Goal: Obtain resource: Download file/media

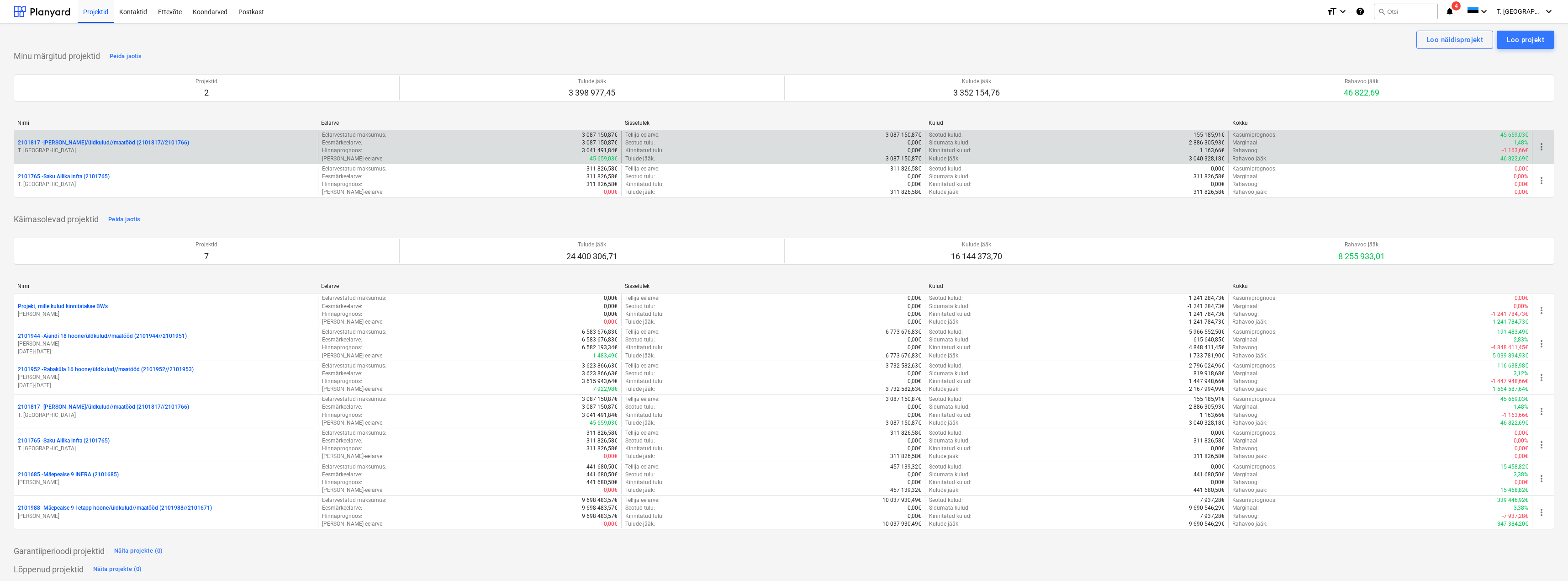
click at [120, 148] on p "T. Villmäe" at bounding box center [166, 151] width 296 height 8
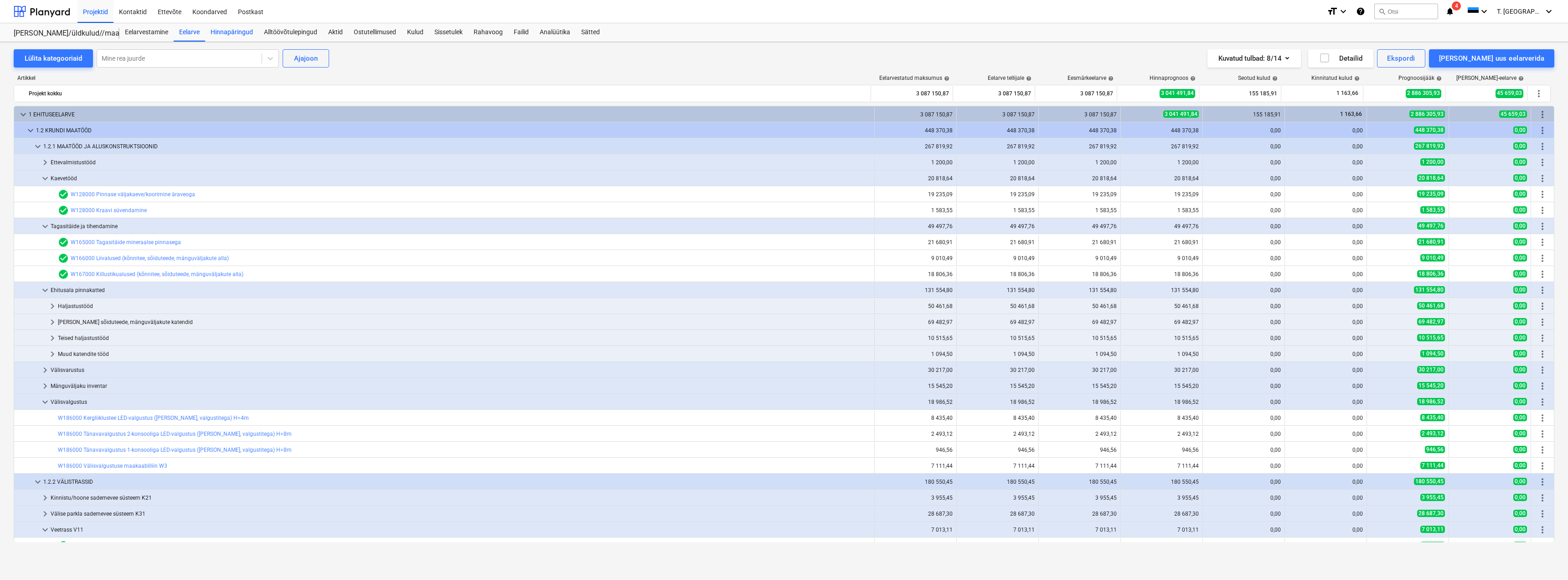
click at [232, 33] on div "Hinnapäringud" at bounding box center [232, 33] width 54 height 18
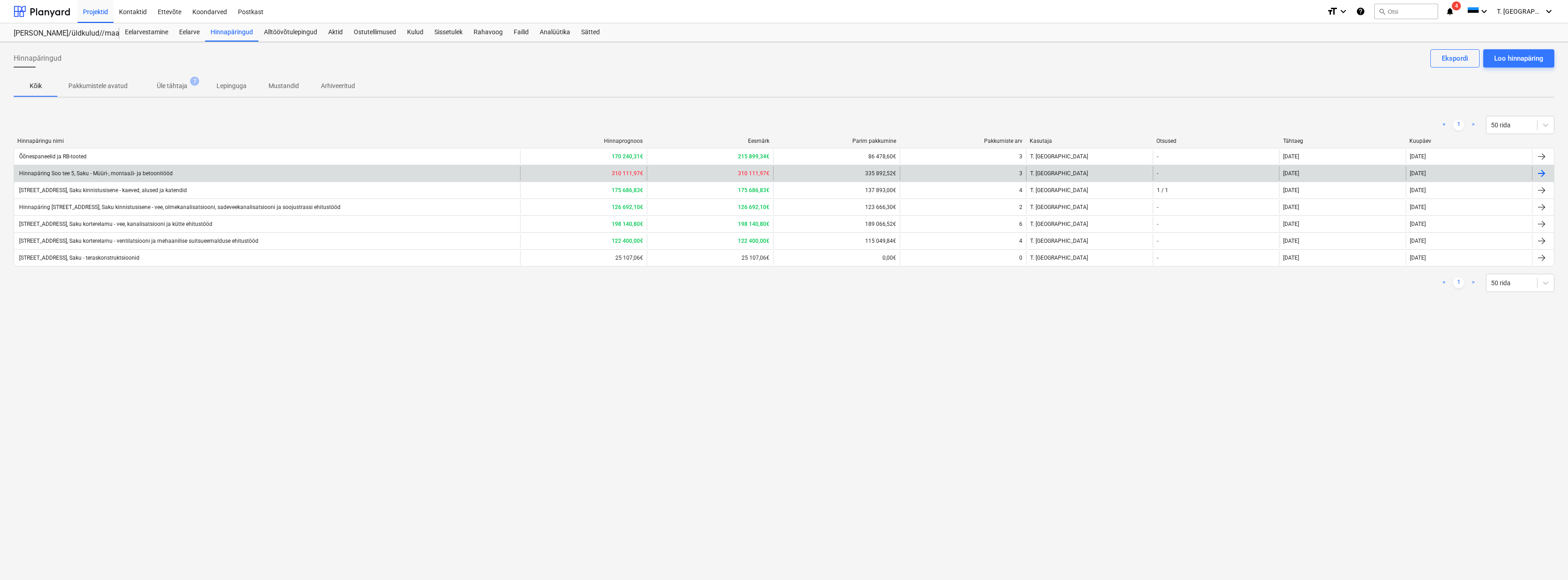
click at [135, 173] on div "Hinnapäring Soo tee 5, Saku - Müüri-, montaaži- ja betoonitööd" at bounding box center [95, 173] width 155 height 7
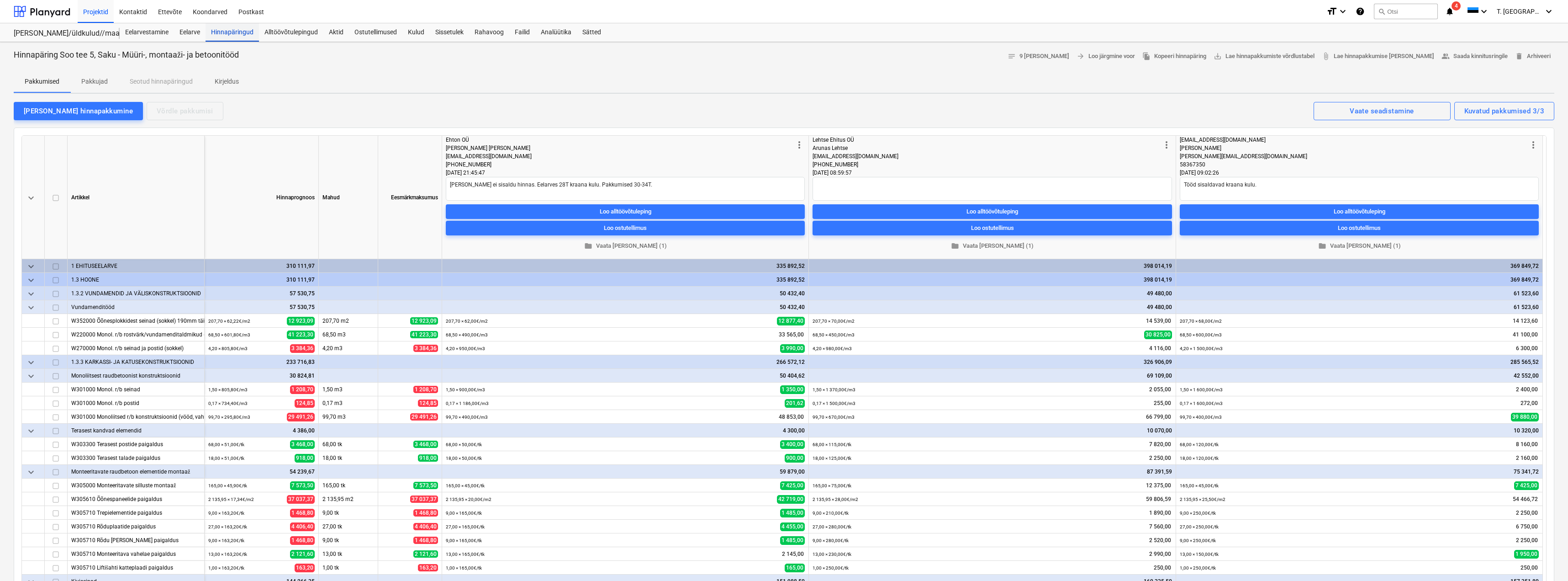
click at [233, 33] on div "Hinnapäringud" at bounding box center [232, 33] width 54 height 18
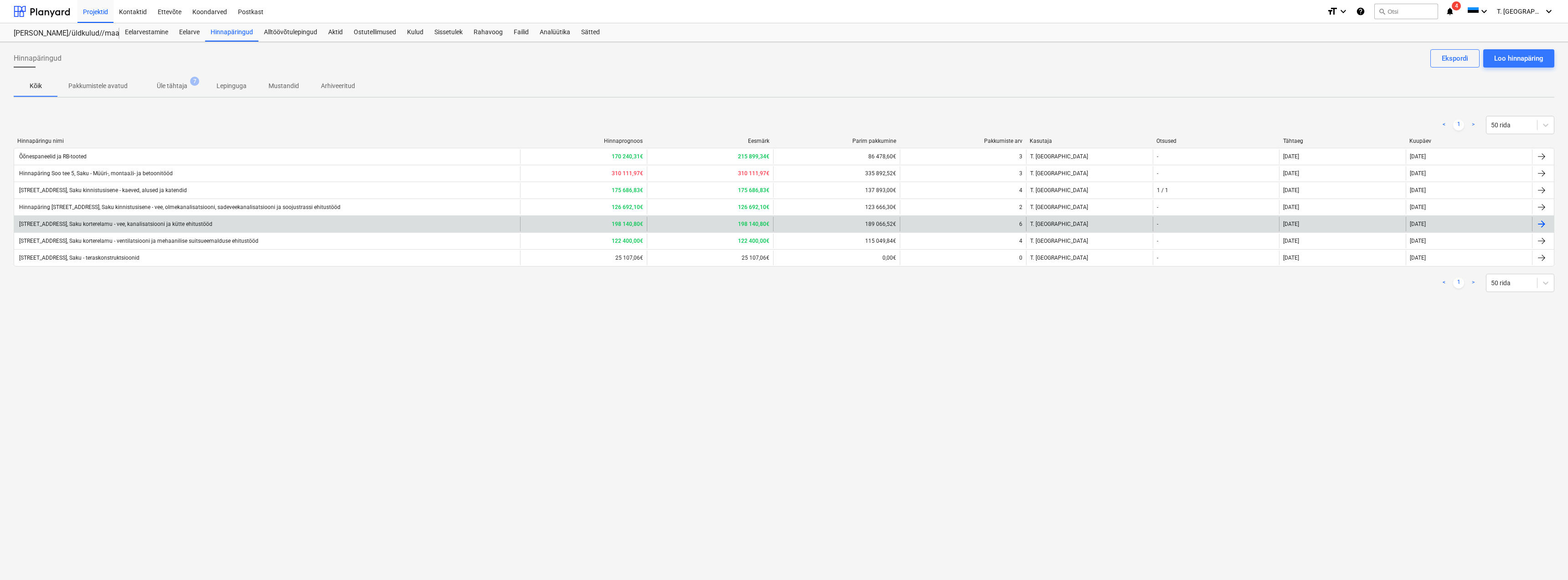
click at [125, 225] on div "[STREET_ADDRESS], Saku korterelamu - vee, kanalisatsiooni ja kütte ehitustööd" at bounding box center [115, 224] width 194 height 7
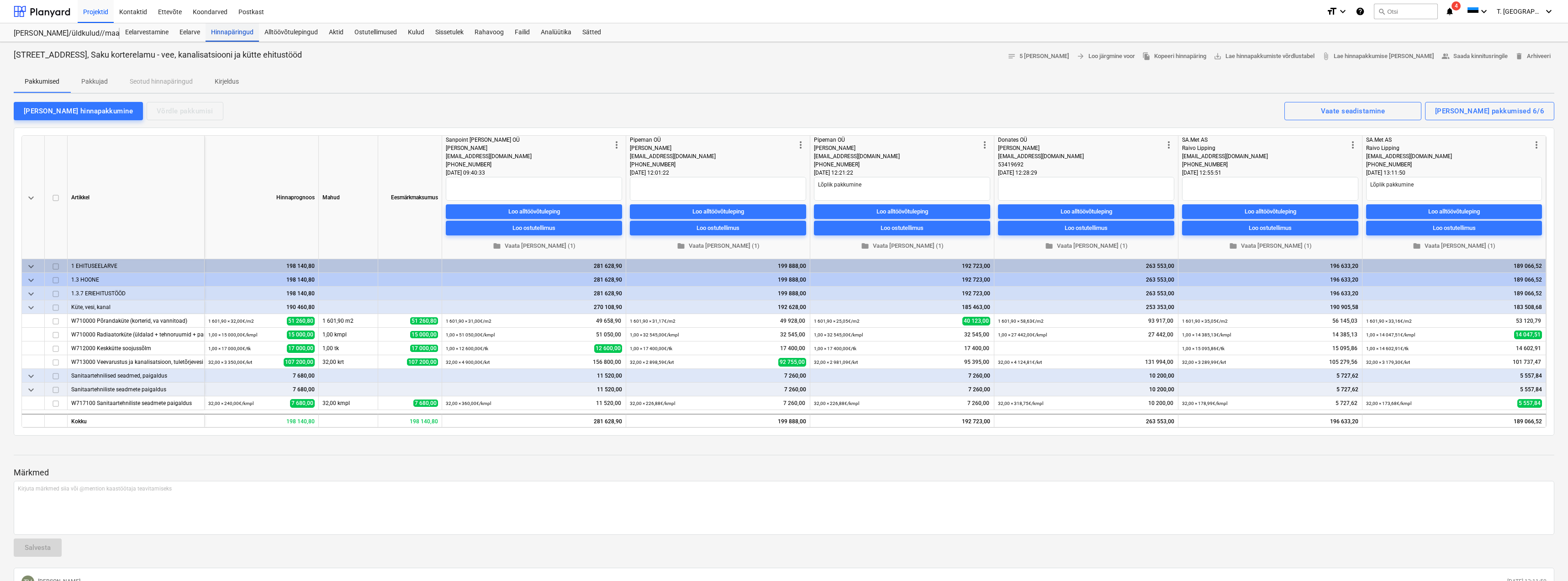
click at [235, 33] on div "Hinnapäringud" at bounding box center [232, 33] width 54 height 18
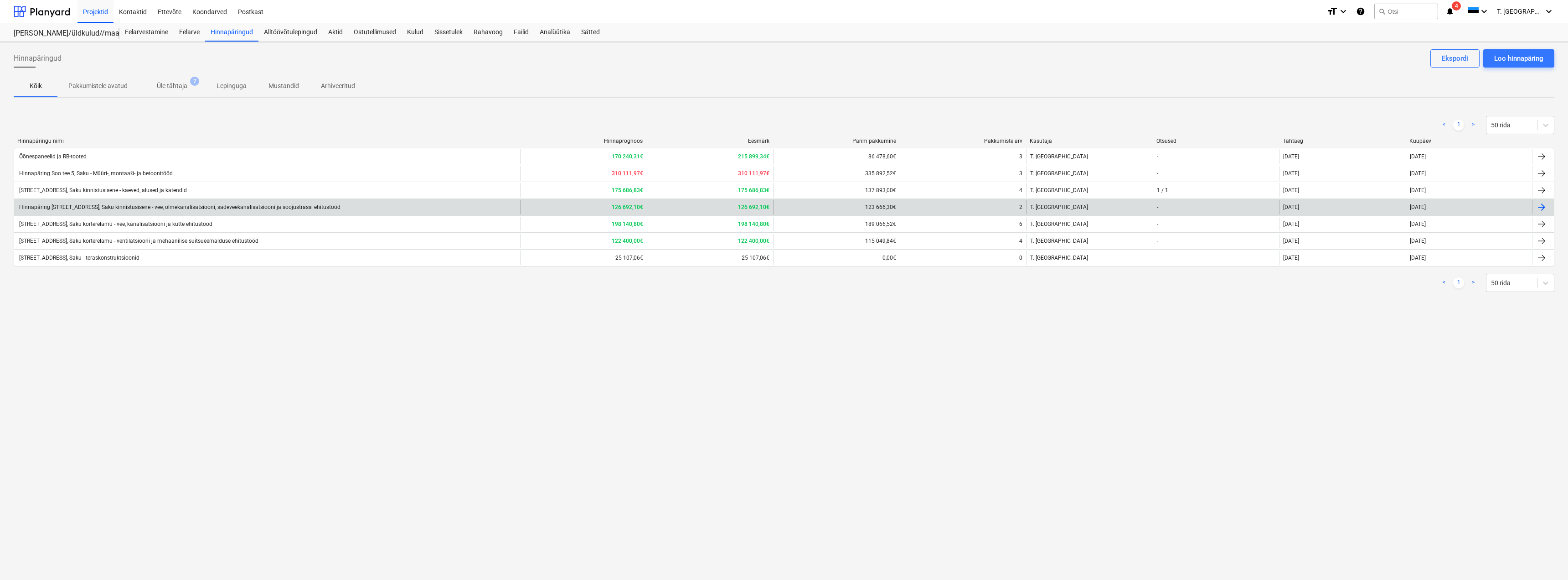
click at [141, 209] on div "Hinnapäring [STREET_ADDRESS], Saku kinnistusisene - vee, olmekanalisatsiooni, s…" at bounding box center [179, 207] width 323 height 7
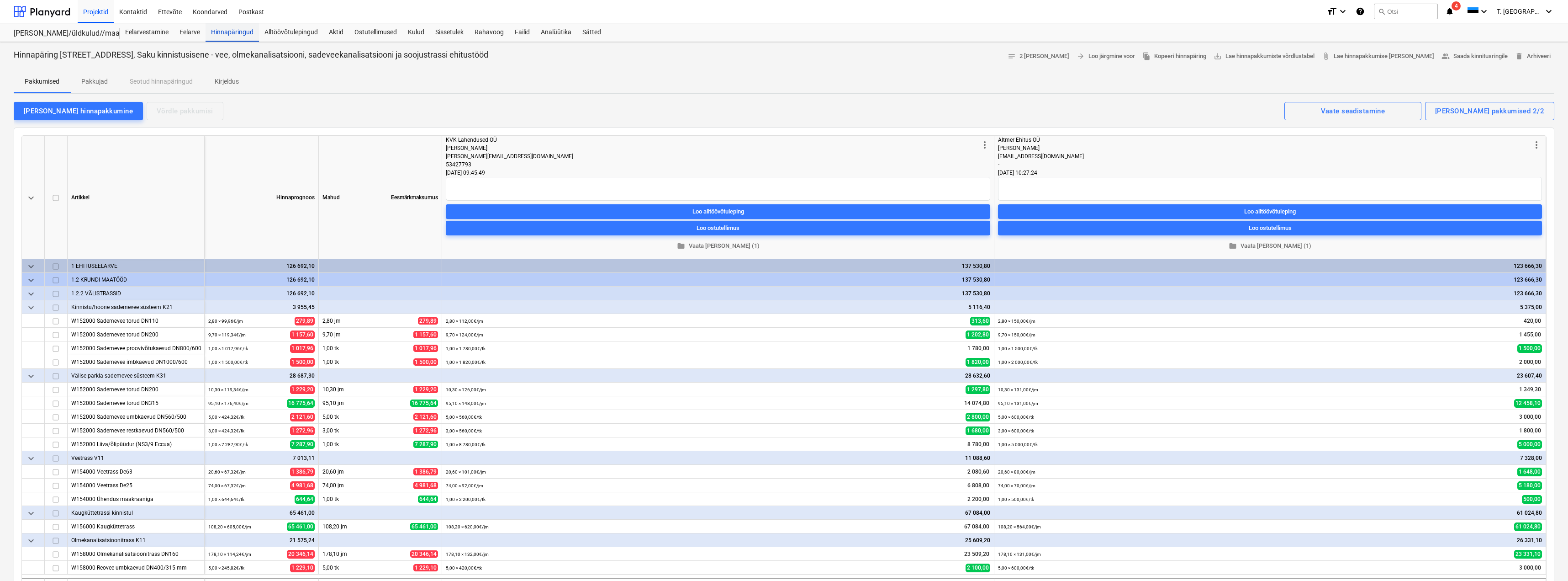
click at [231, 29] on div "Hinnapäringud" at bounding box center [232, 33] width 54 height 18
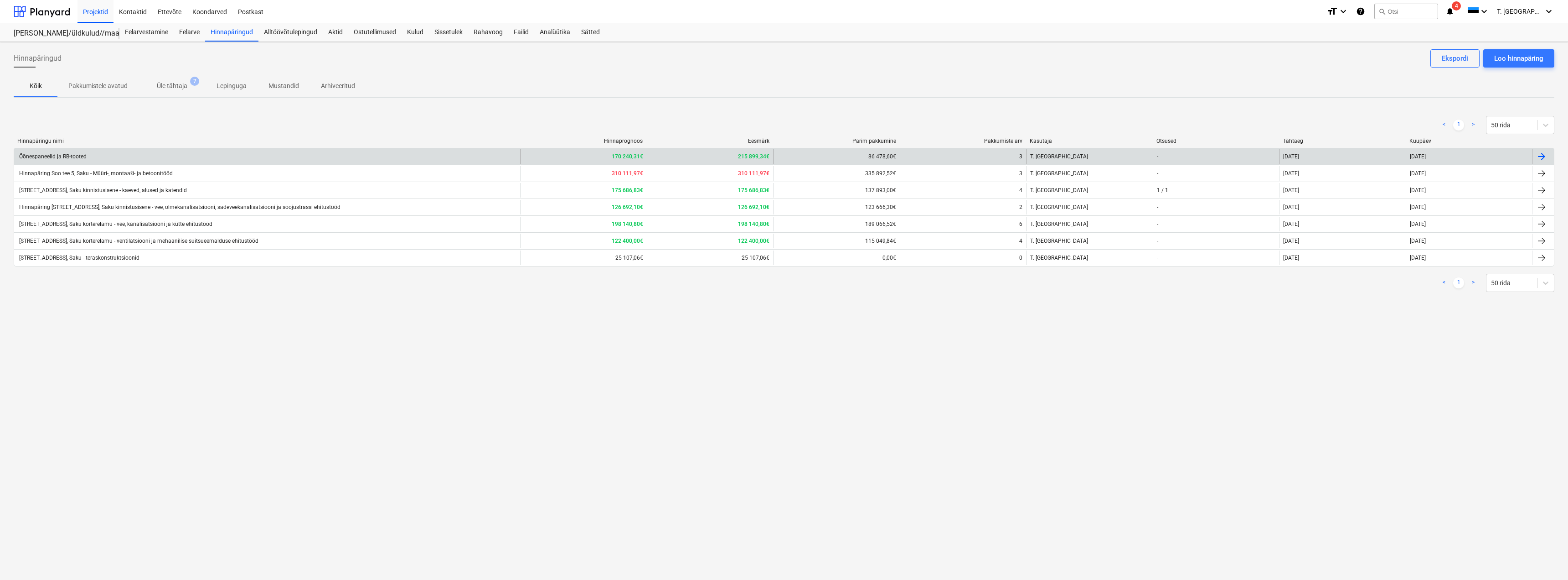
click at [79, 159] on div "Õõnespaneelid ja RB-tooted" at bounding box center [52, 156] width 69 height 7
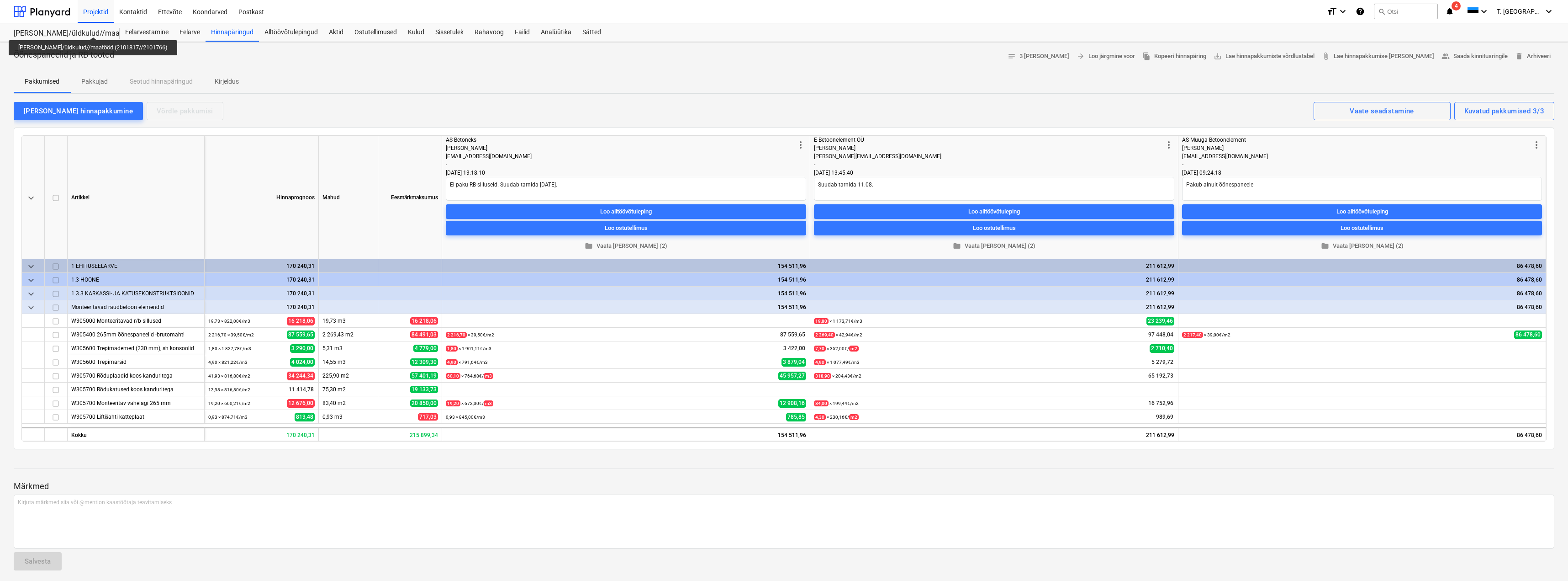
click at [90, 29] on div "[PERSON_NAME]/üldkulud//maatööd (2101817//2101766)" at bounding box center [61, 33] width 95 height 10
click at [89, 18] on div "Projektid" at bounding box center [95, 11] width 36 height 24
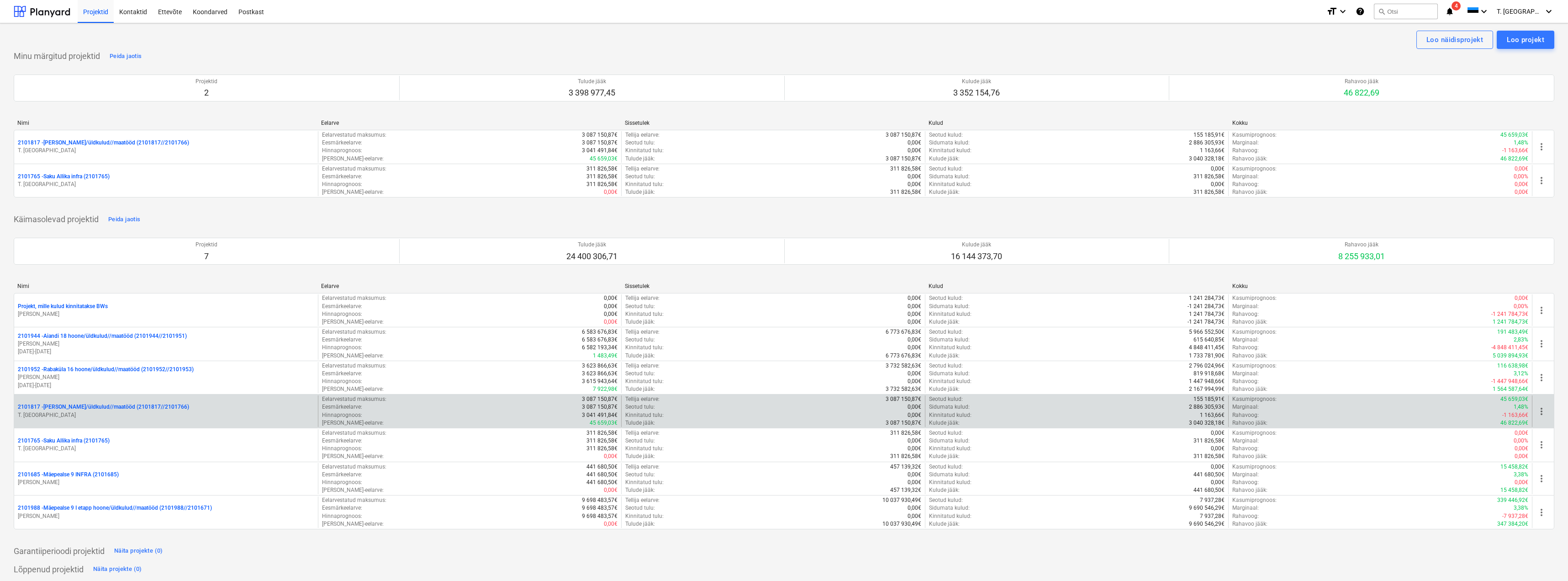
click at [99, 408] on p "2101817 - [PERSON_NAME]/üldkulud//maatööd (2101817//2101766)" at bounding box center [103, 407] width 171 height 8
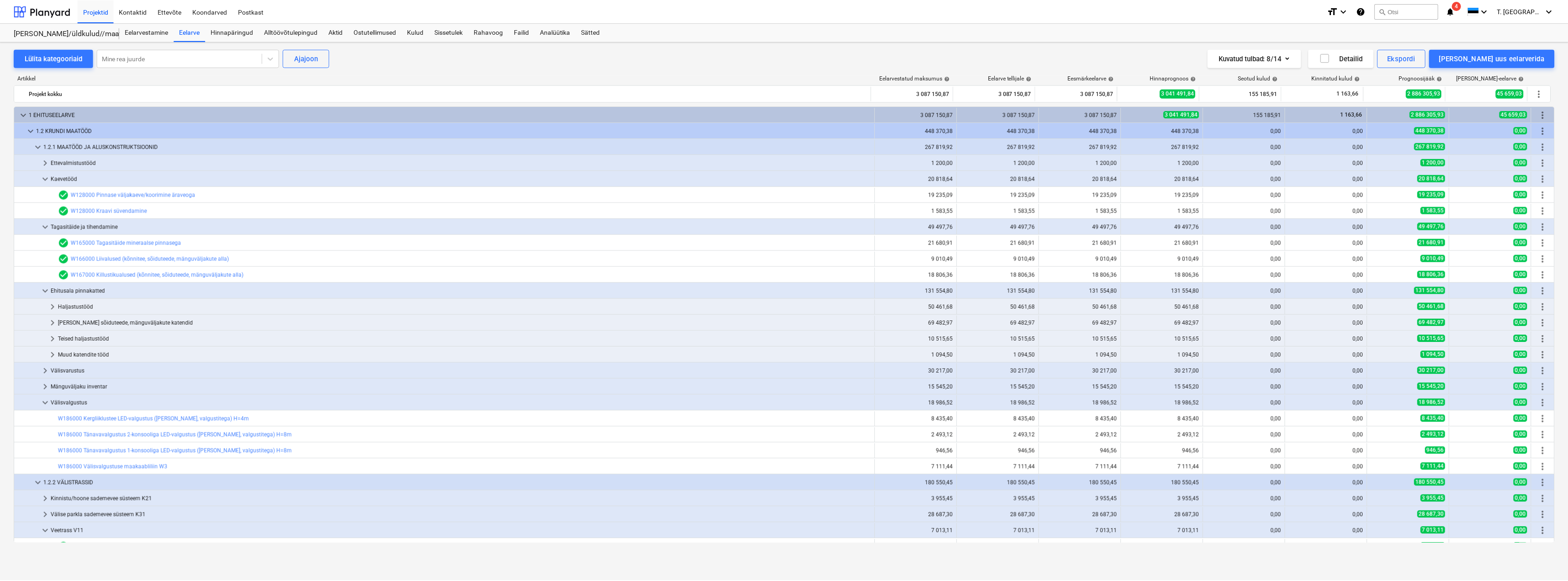
scroll to position [228, 0]
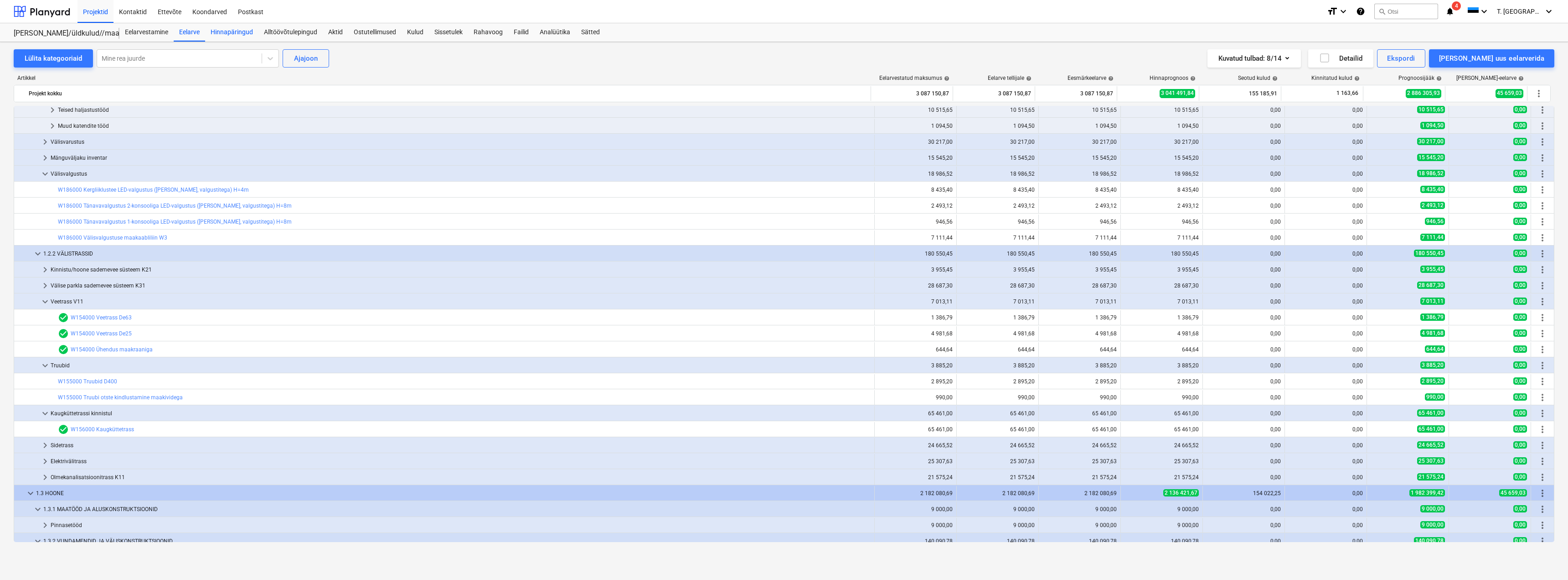
click at [241, 33] on div "Hinnapäringud" at bounding box center [232, 33] width 54 height 18
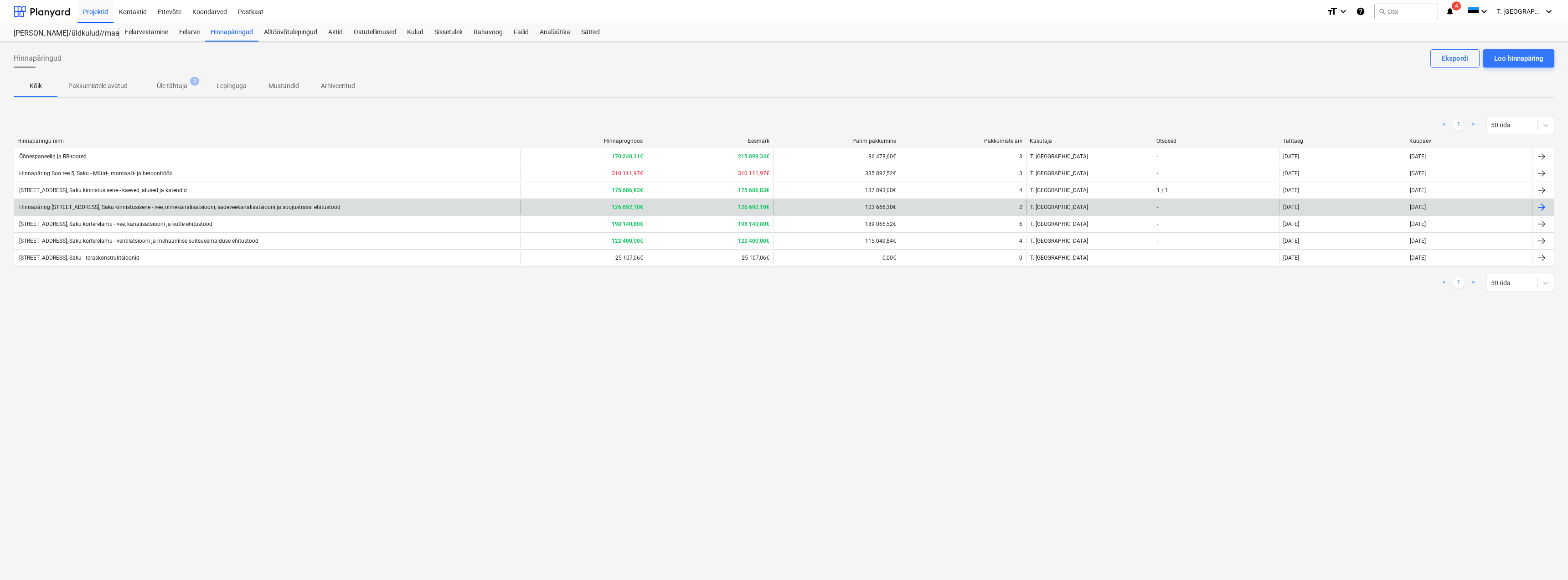
click at [200, 211] on div "Hinnapäring [STREET_ADDRESS], Saku kinnistusisene - vee, olmekanalisatsiooni, s…" at bounding box center [267, 207] width 506 height 15
type textarea "x"
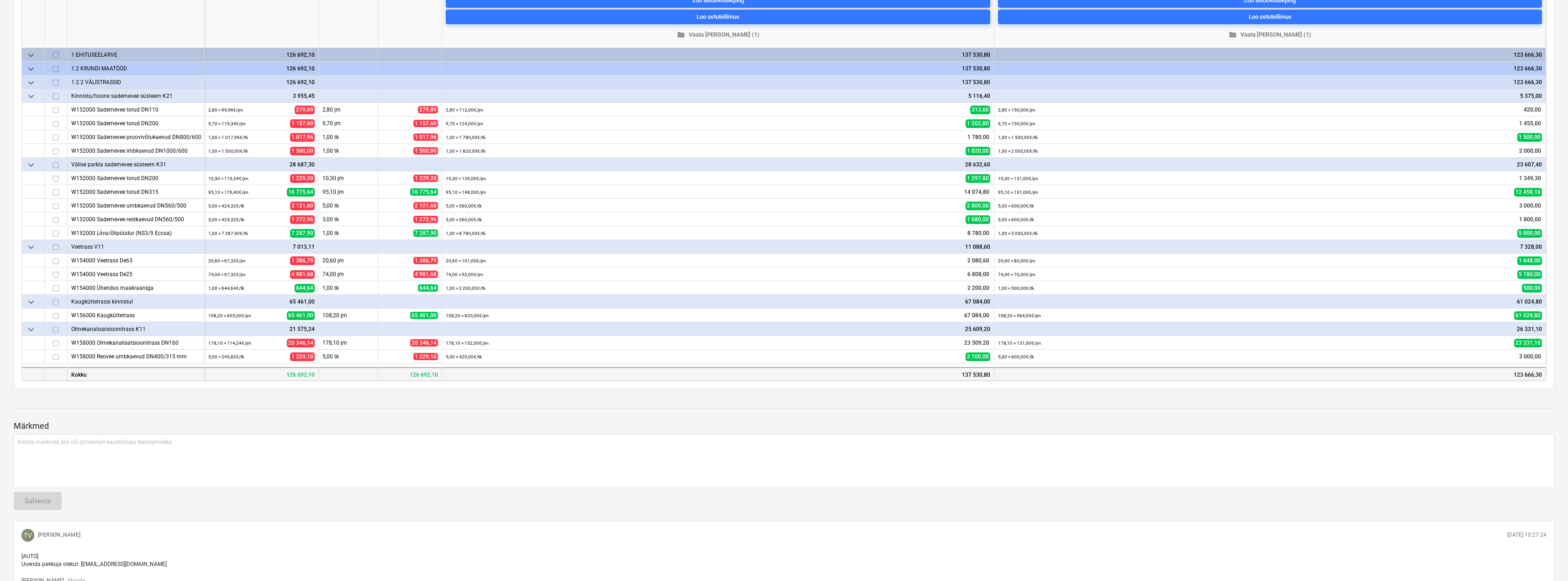
scroll to position [183, 0]
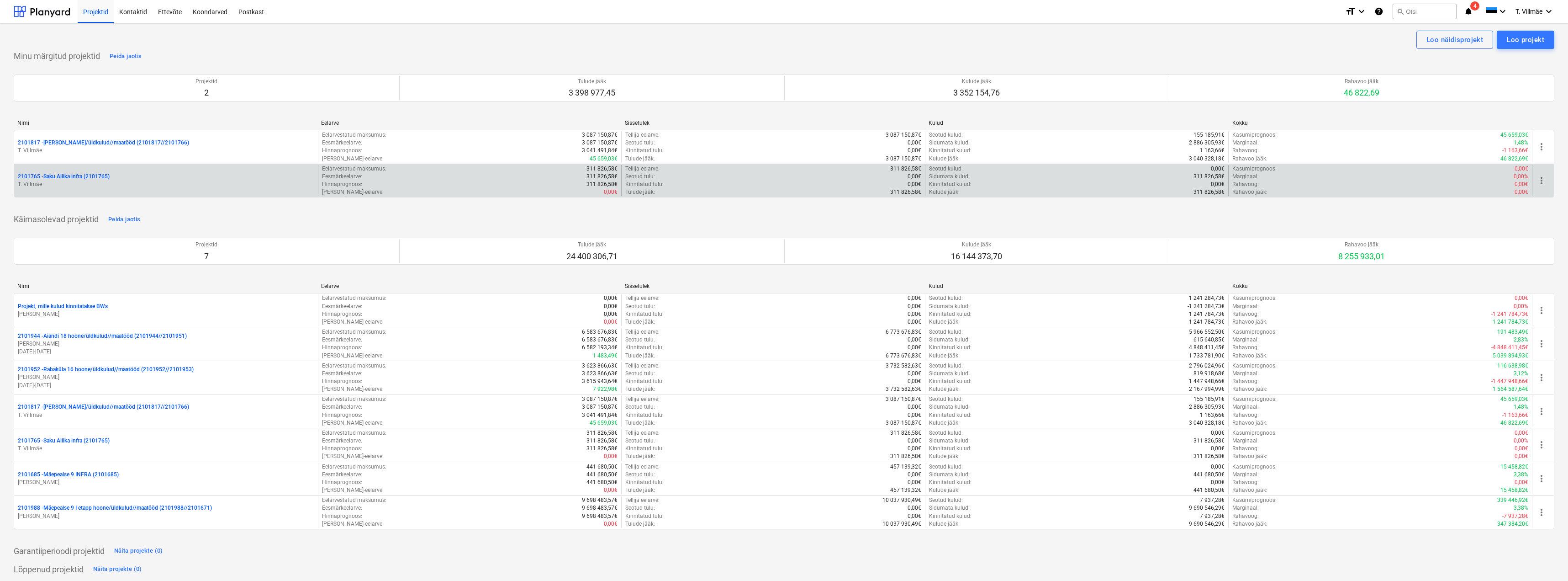
click at [92, 175] on p "2101765 - Saku Allika infra (2101765)" at bounding box center [64, 177] width 92 height 8
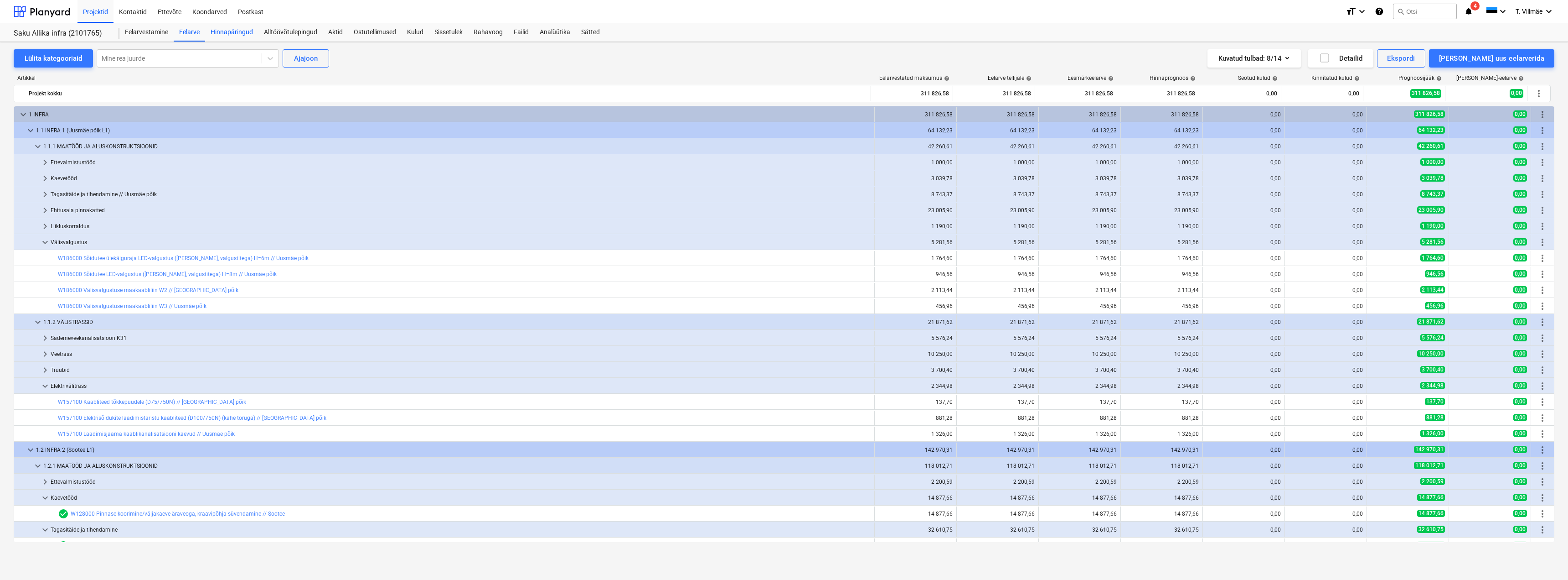
click at [240, 35] on div "Hinnapäringud" at bounding box center [232, 33] width 54 height 18
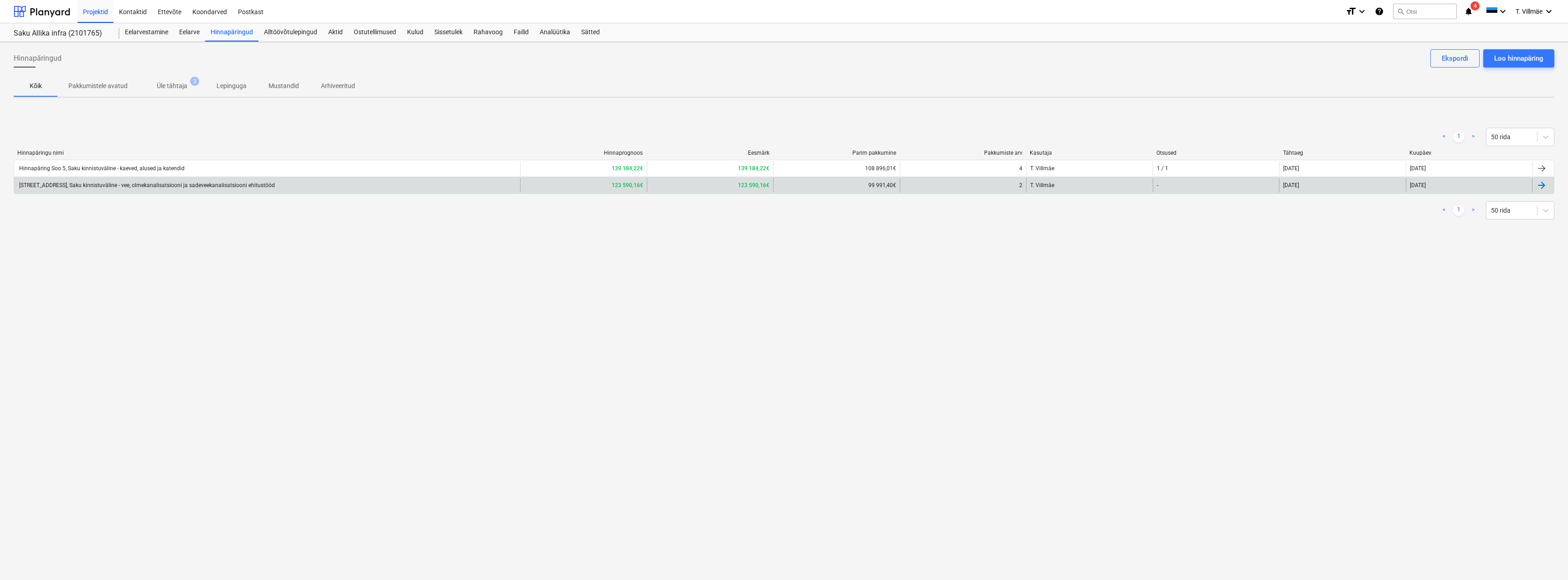
click at [128, 188] on div "[STREET_ADDRESS], Saku kinnistuväline - vee, olmekanalisatsiooni ja sadeveekana…" at bounding box center [146, 185] width 257 height 7
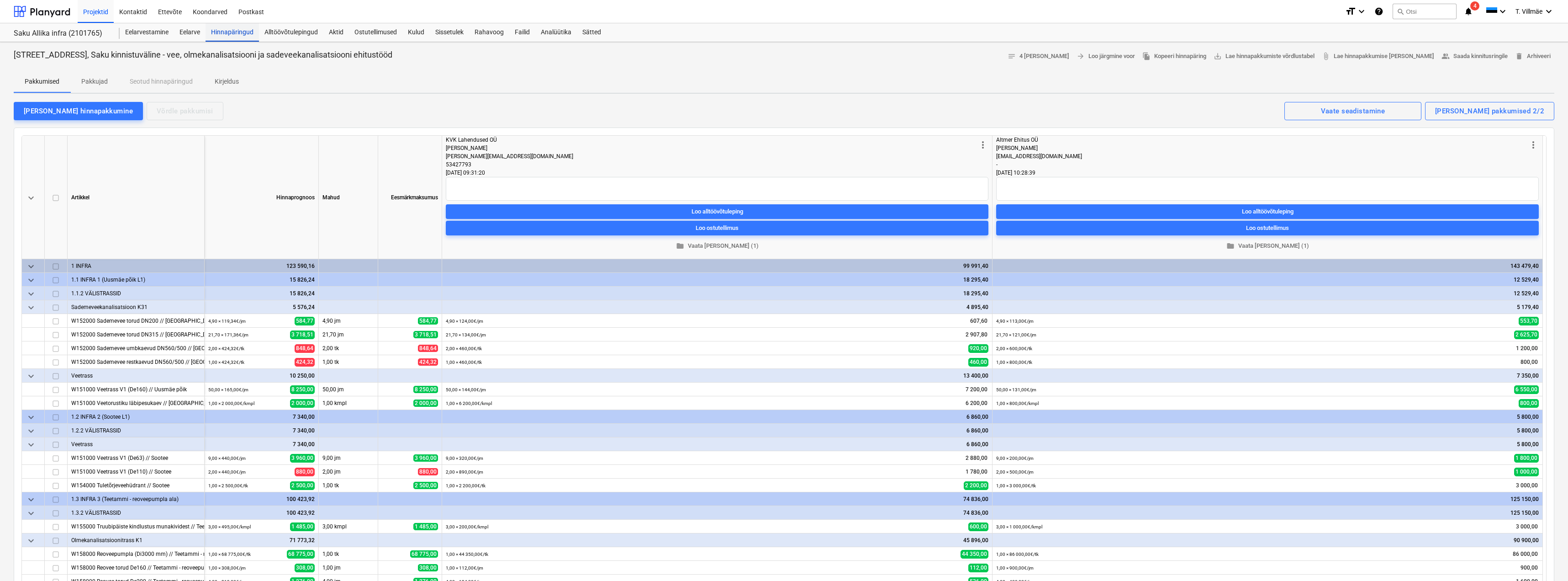
click at [222, 33] on div "Hinnapäringud" at bounding box center [232, 33] width 54 height 18
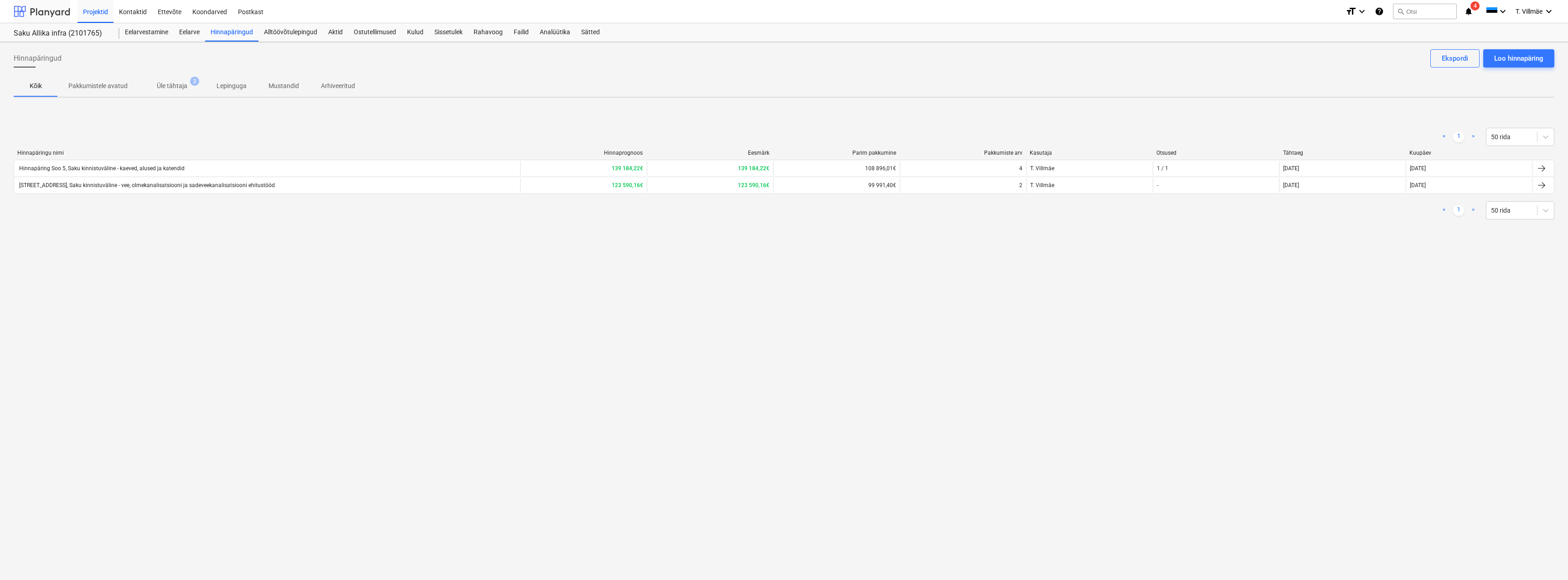
click at [45, 15] on div at bounding box center [42, 11] width 57 height 23
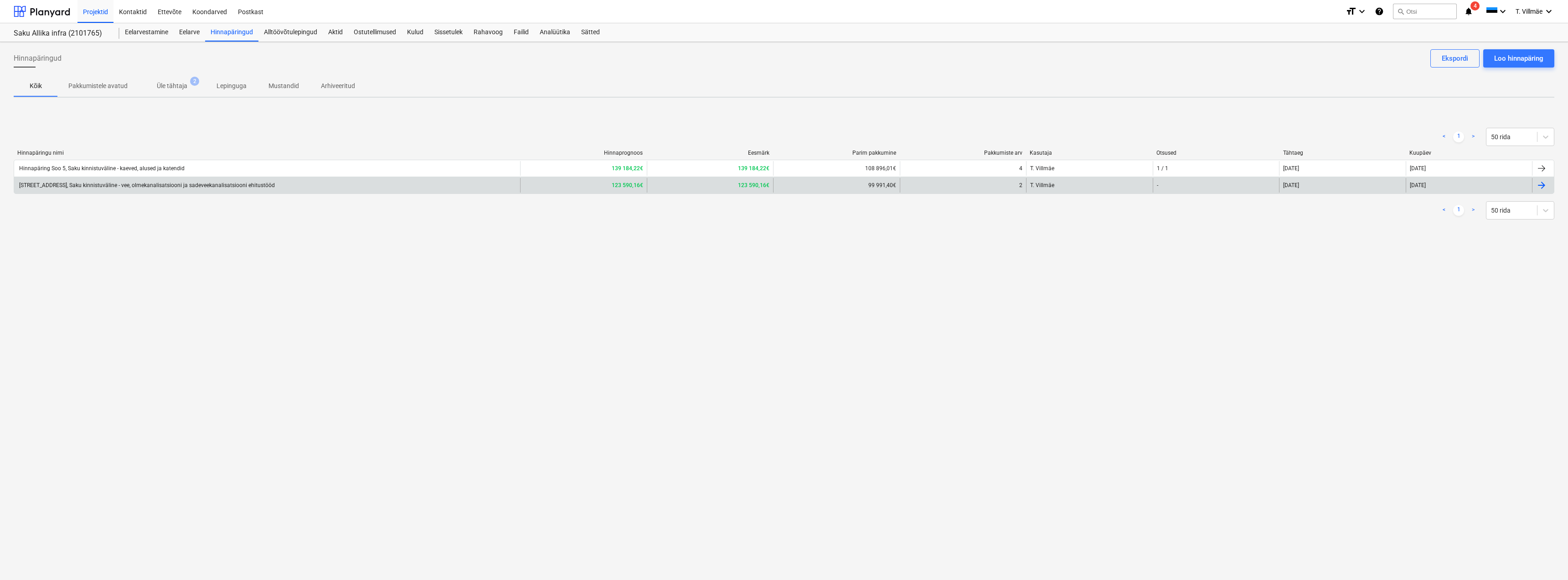
click at [263, 189] on div "[STREET_ADDRESS], Saku kinnistuväline - vee, olmekanalisatsiooni ja sadeveekana…" at bounding box center [267, 185] width 506 height 15
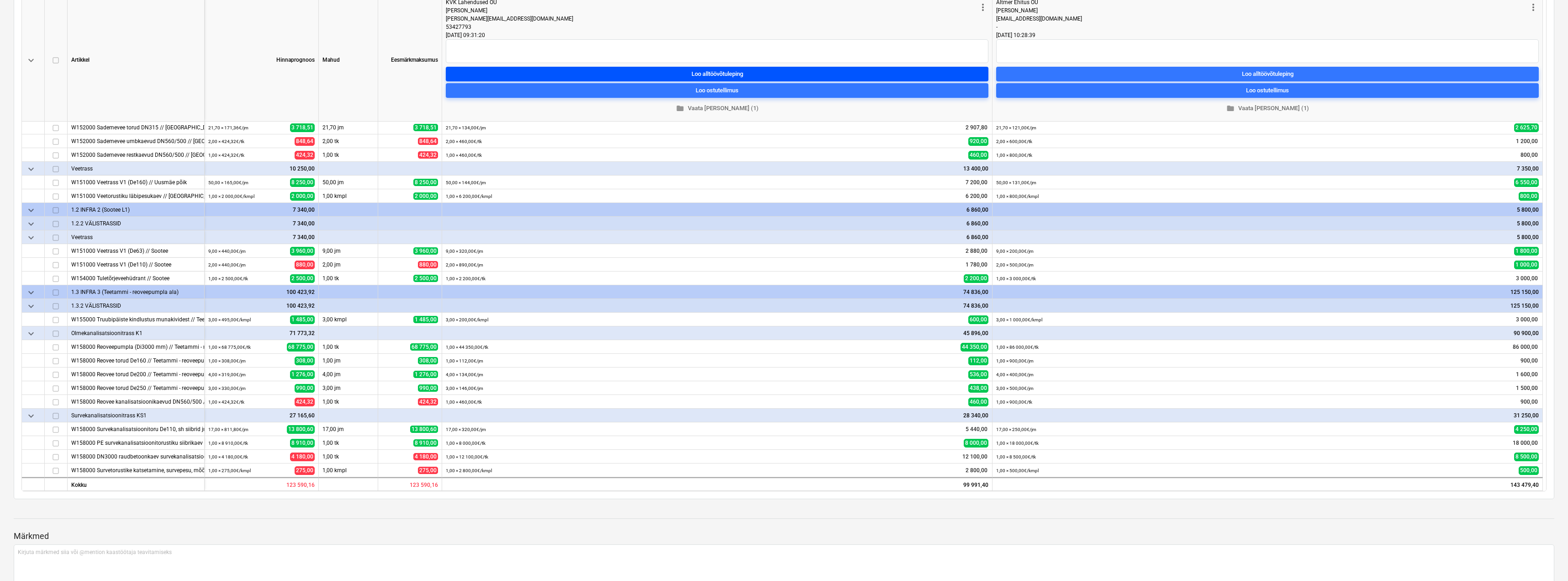
scroll to position [183, 0]
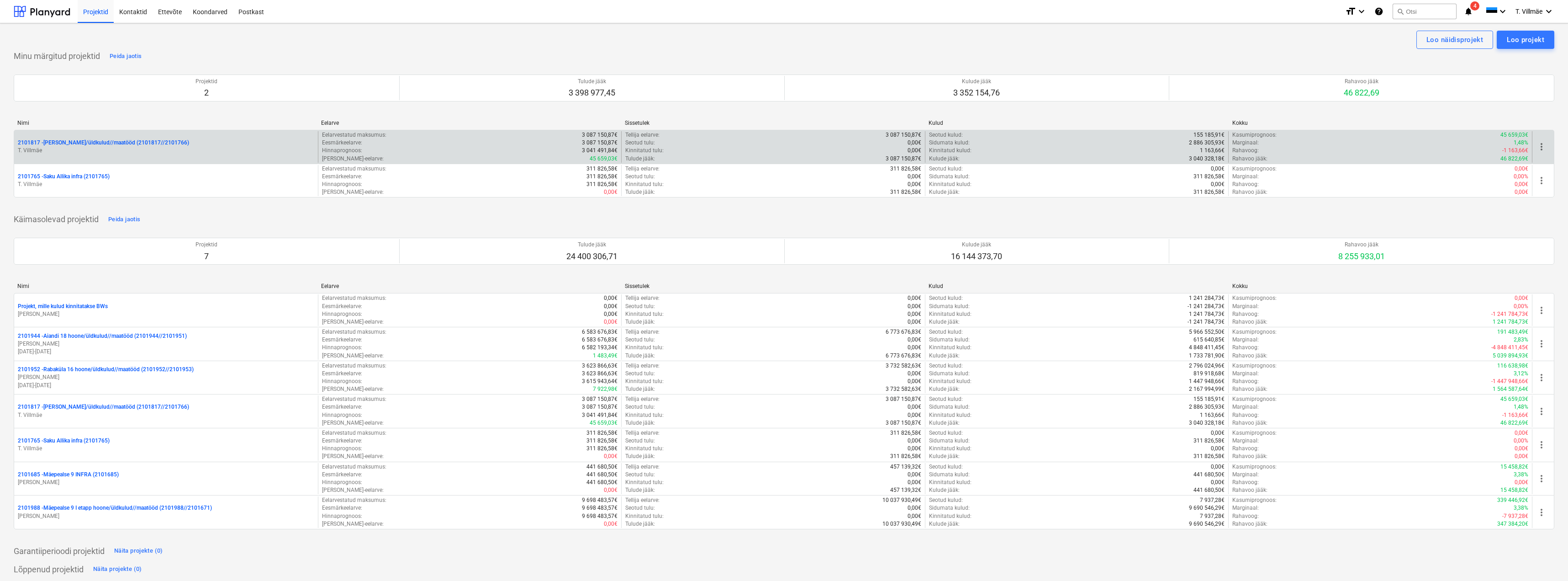
click at [81, 146] on p "2101817 - [PERSON_NAME]/üldkulud//maatööd (2101817//2101766)" at bounding box center [103, 143] width 171 height 8
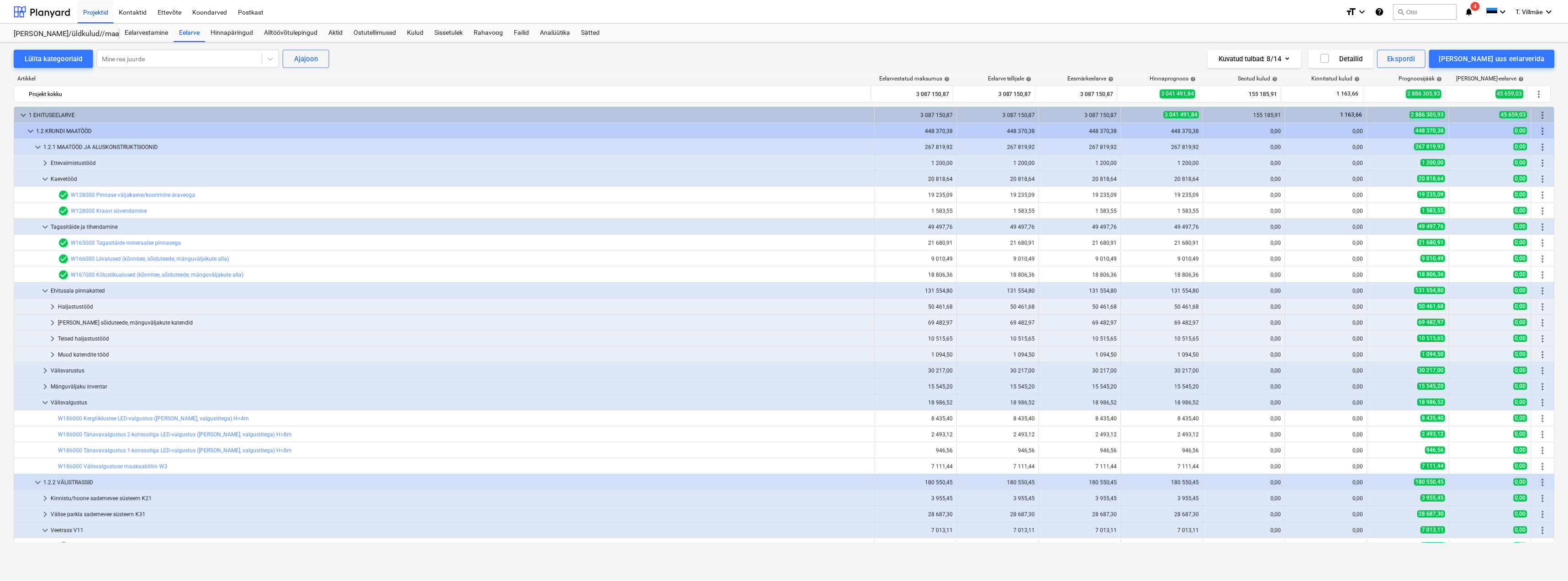
scroll to position [228, 0]
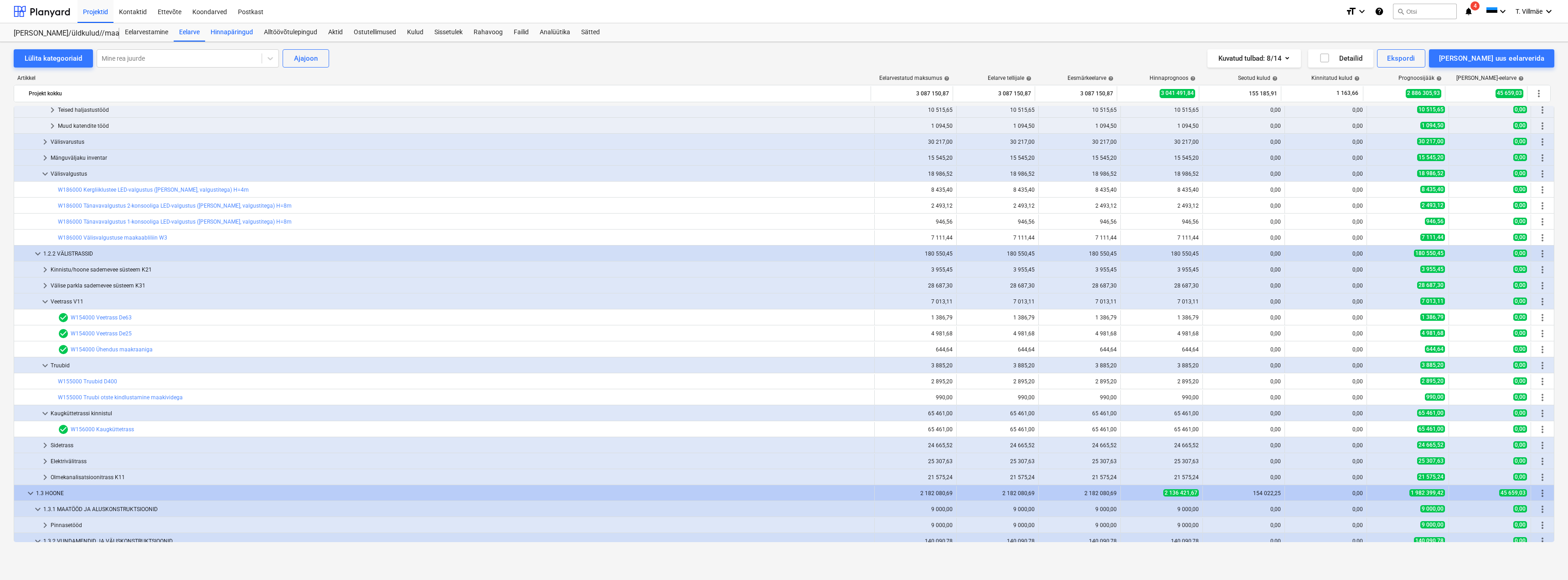
click at [241, 33] on div "Hinnapäringud" at bounding box center [232, 33] width 54 height 18
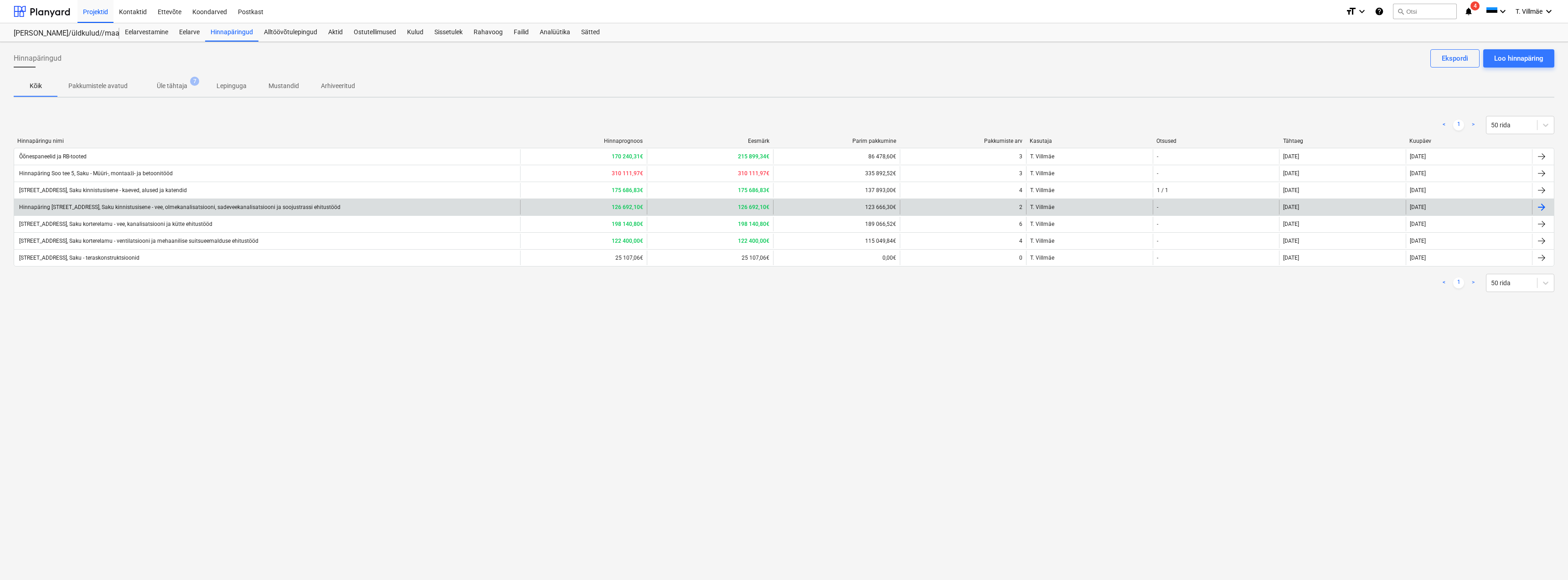
click at [131, 209] on div "Hinnapäring [STREET_ADDRESS], Saku kinnistusisene - vee, olmekanalisatsiooni, s…" at bounding box center [179, 207] width 323 height 7
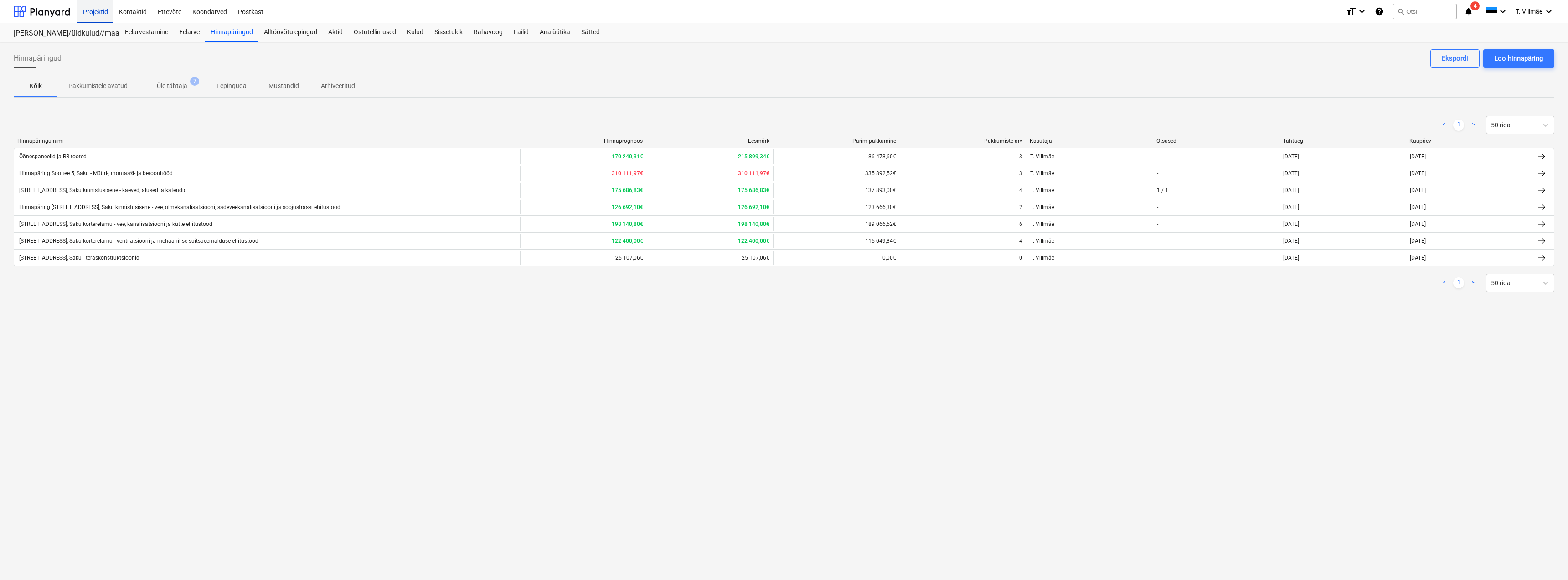
click at [89, 10] on div "Projektid" at bounding box center [95, 11] width 36 height 24
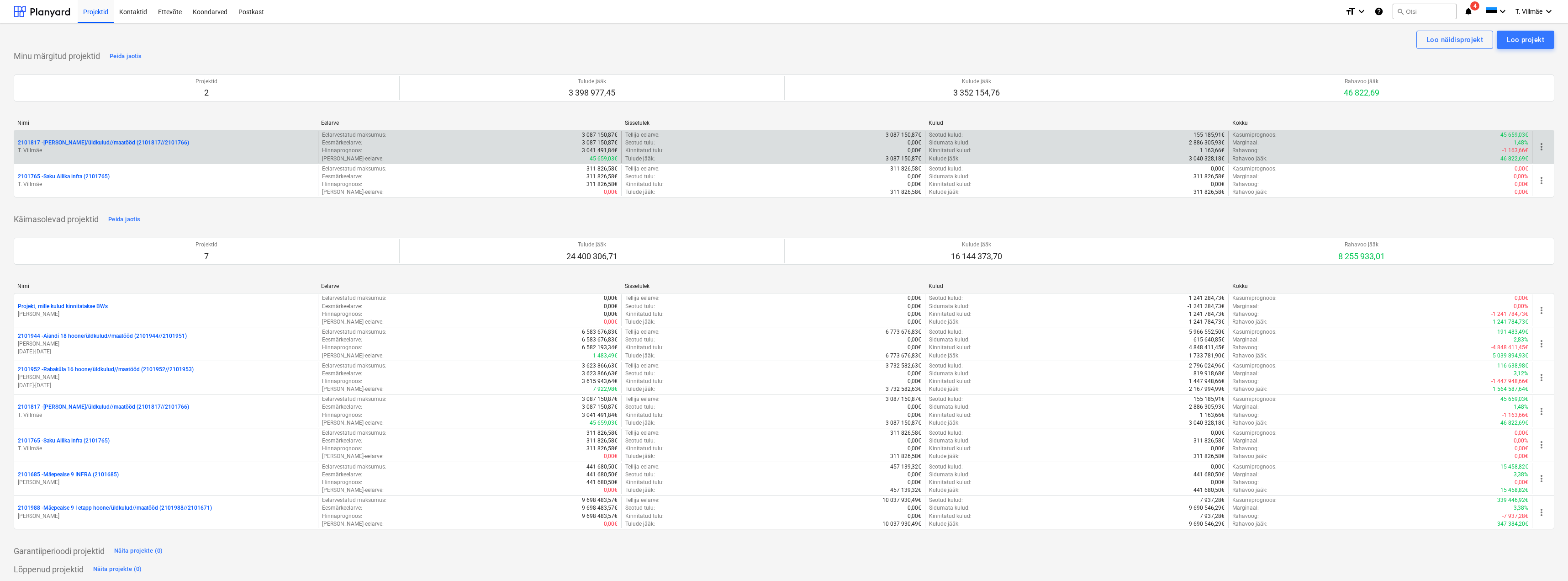
click at [82, 146] on p "2101817 - [PERSON_NAME]/üldkulud//maatööd (2101817//2101766)" at bounding box center [103, 143] width 171 height 8
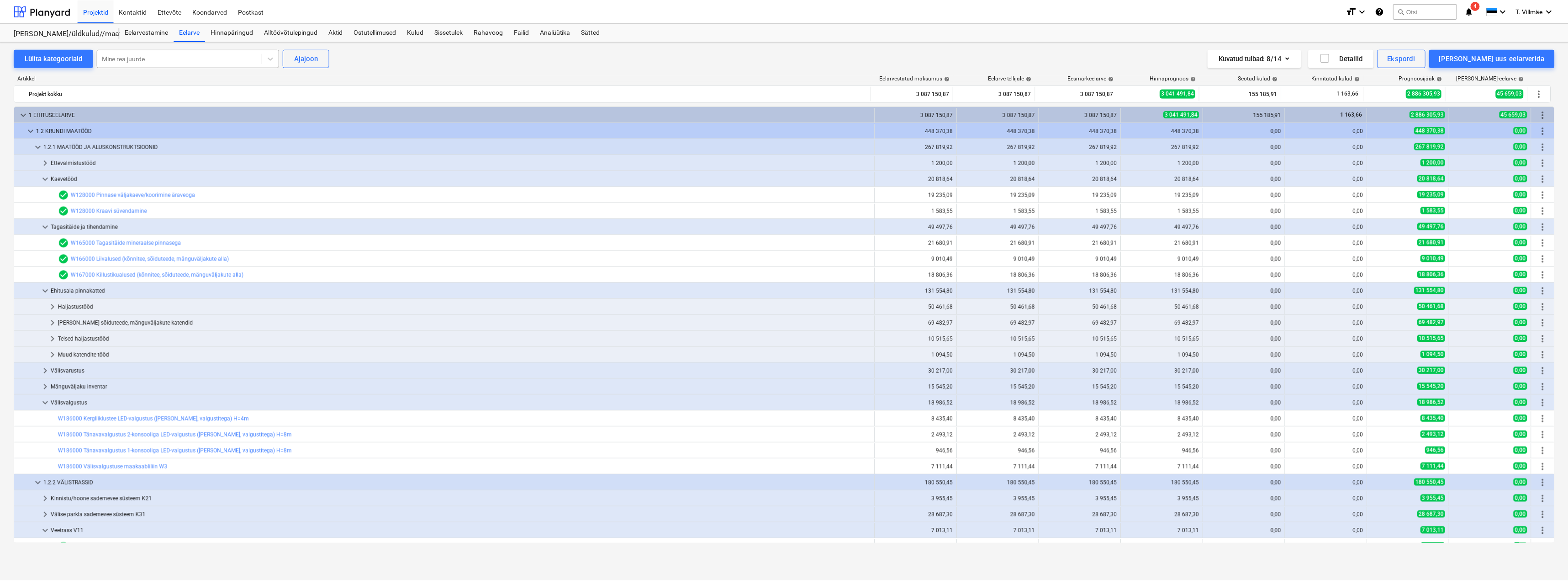
scroll to position [228, 0]
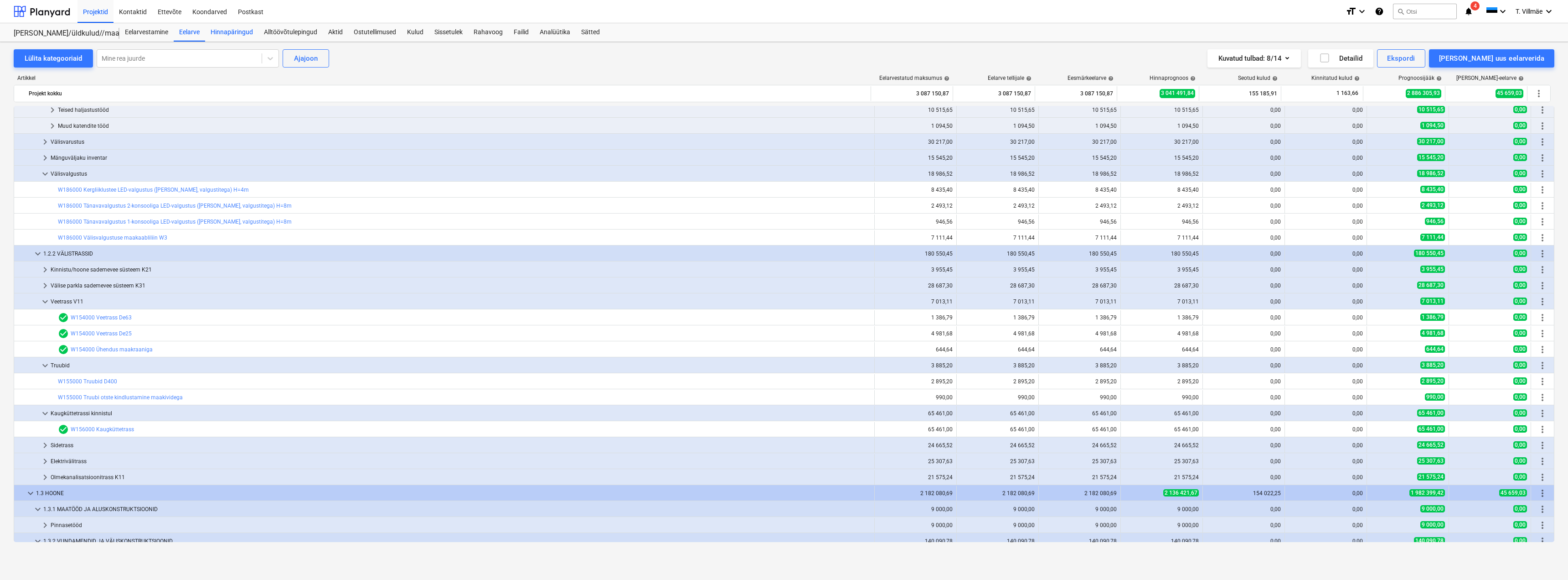
click at [232, 31] on div "Hinnapäringud" at bounding box center [232, 33] width 54 height 18
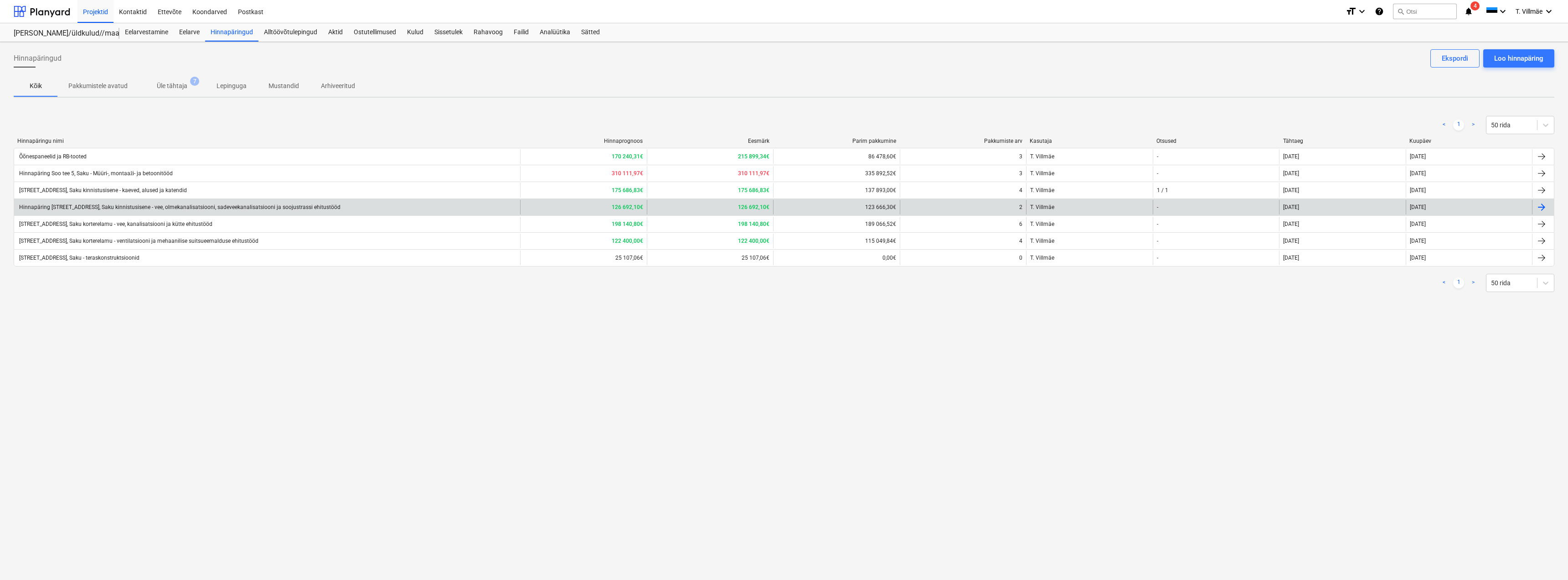
click at [107, 206] on div "Hinnapäring [STREET_ADDRESS], Saku kinnistusisene - vee, olmekanalisatsiooni, s…" at bounding box center [179, 207] width 323 height 7
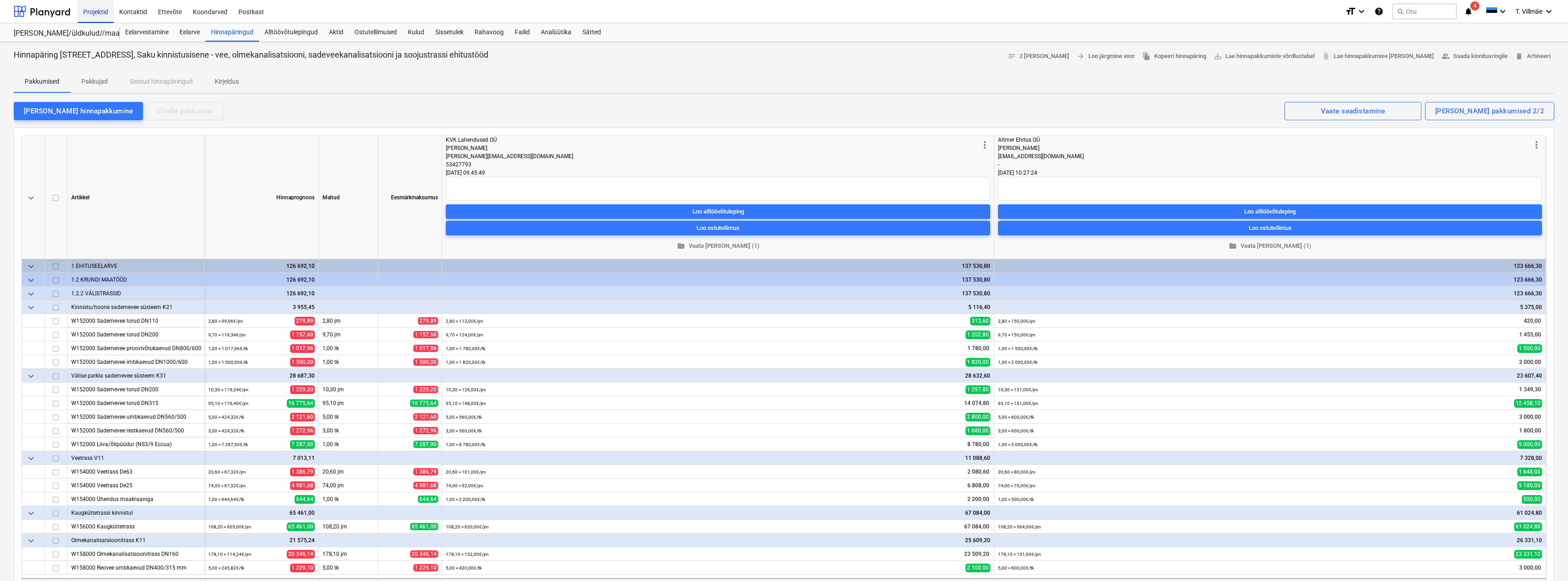
click at [89, 8] on div "Projektid" at bounding box center [95, 11] width 36 height 24
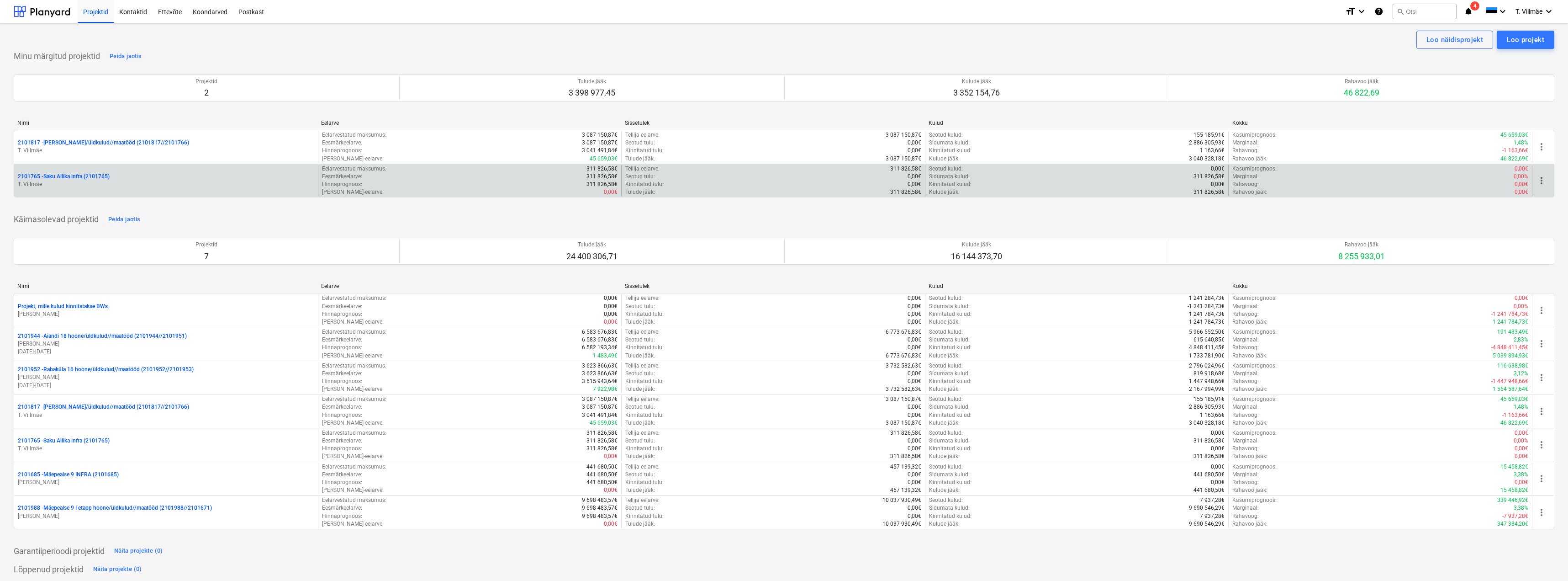
click at [64, 183] on p "T. Villmäe" at bounding box center [166, 184] width 296 height 8
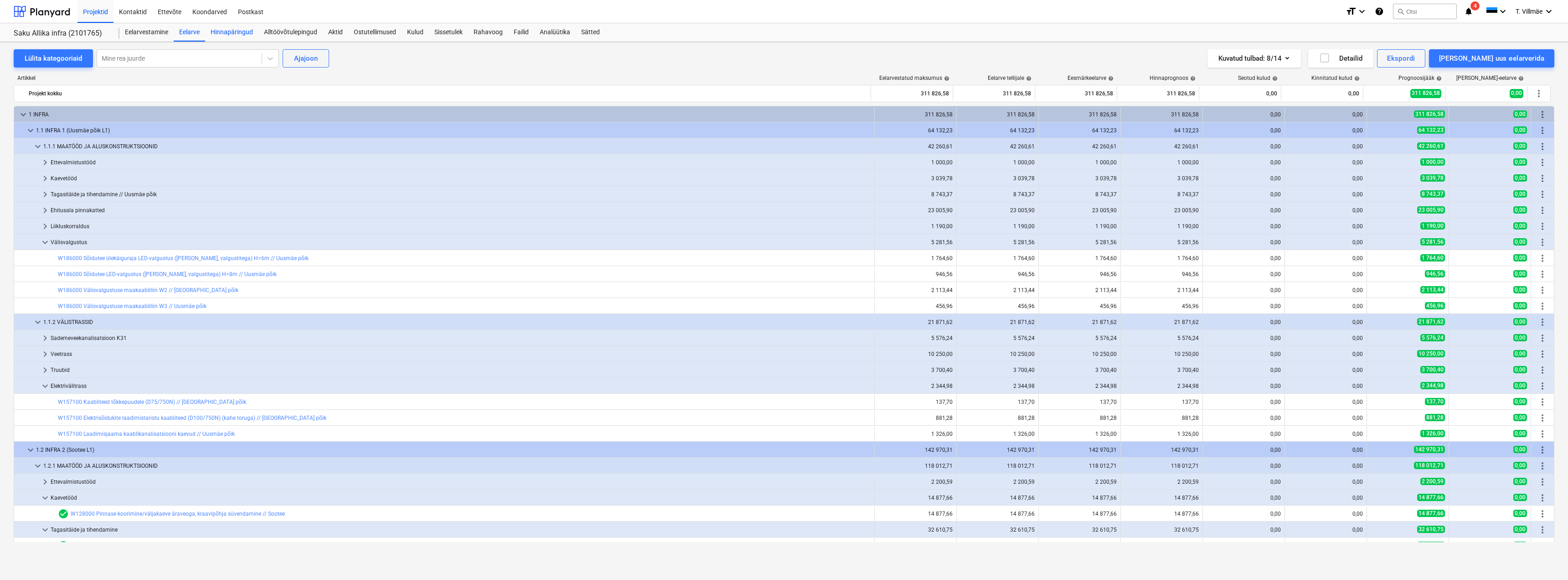
click at [230, 30] on div "Hinnapäringud" at bounding box center [232, 33] width 54 height 18
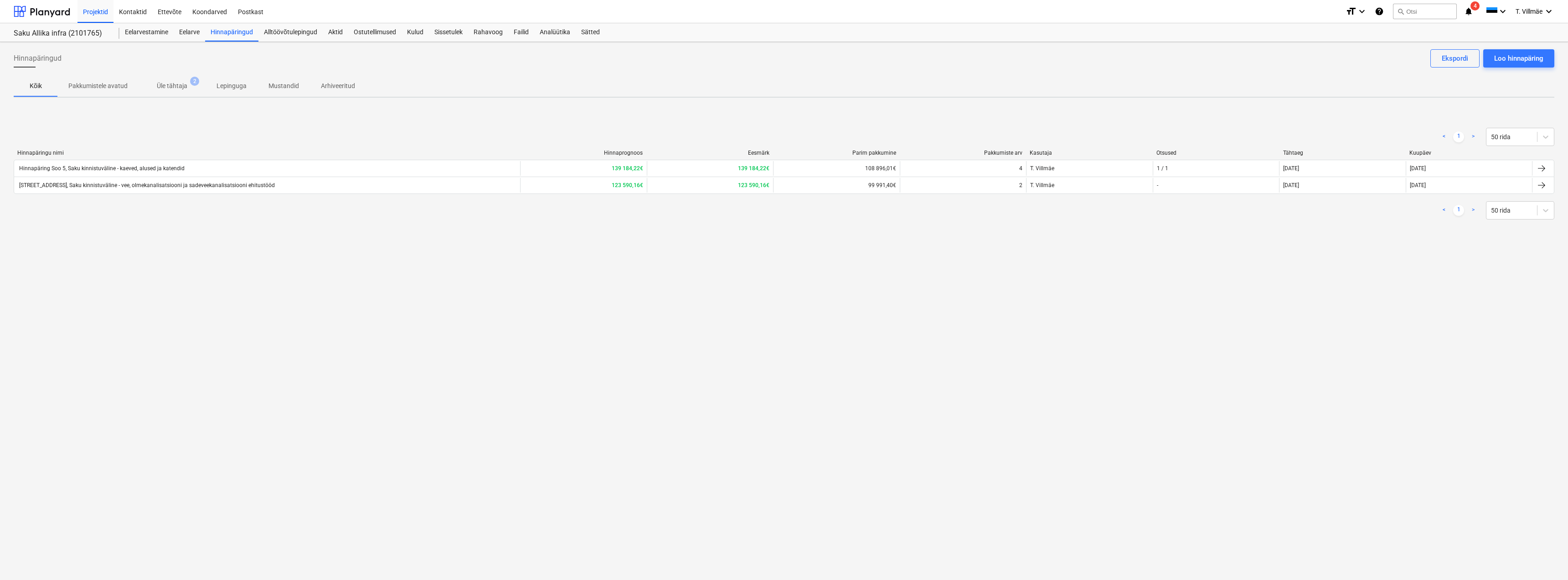
click at [94, 187] on div "[STREET_ADDRESS], Saku kinnistuväline - vee, olmekanalisatsiooni ja sadeveekana…" at bounding box center [146, 185] width 257 height 7
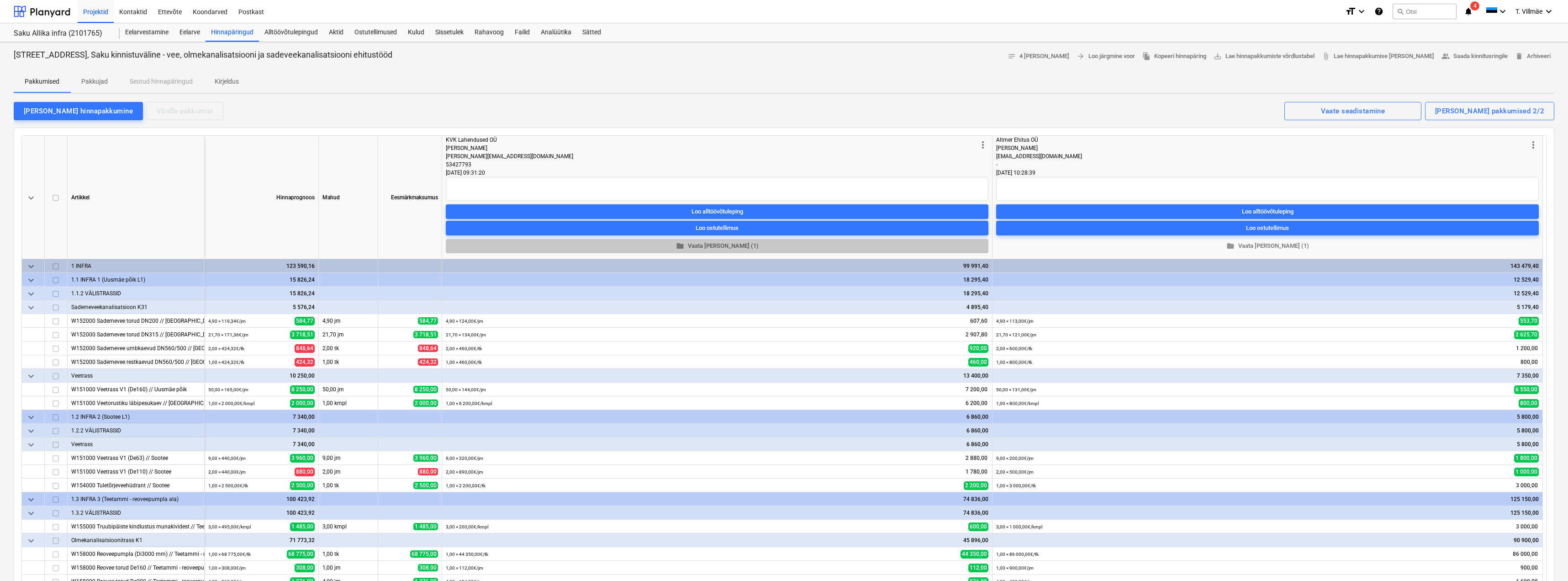
click at [720, 247] on span "folder Vaata [PERSON_NAME] (1)" at bounding box center [717, 246] width 535 height 11
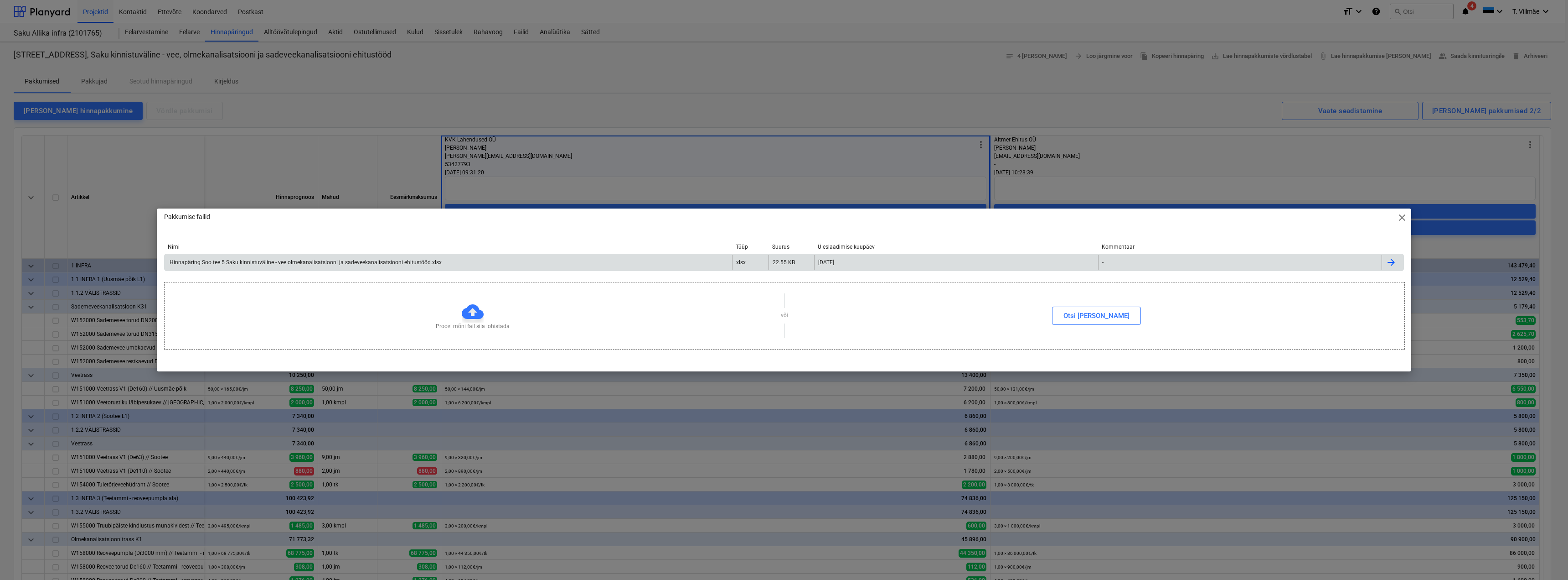
click at [329, 264] on div "Hinnapäring Soo tee 5 Saku kinnistuväline - vee olmekanalisatsiooni ja sadeveek…" at bounding box center [305, 263] width 273 height 7
click at [321, 99] on div "Pakkumise failid close Nimi Tüüp Suurus Üleslaadimise kuupäev Kommentaar Hinnap…" at bounding box center [784, 290] width 1568 height 580
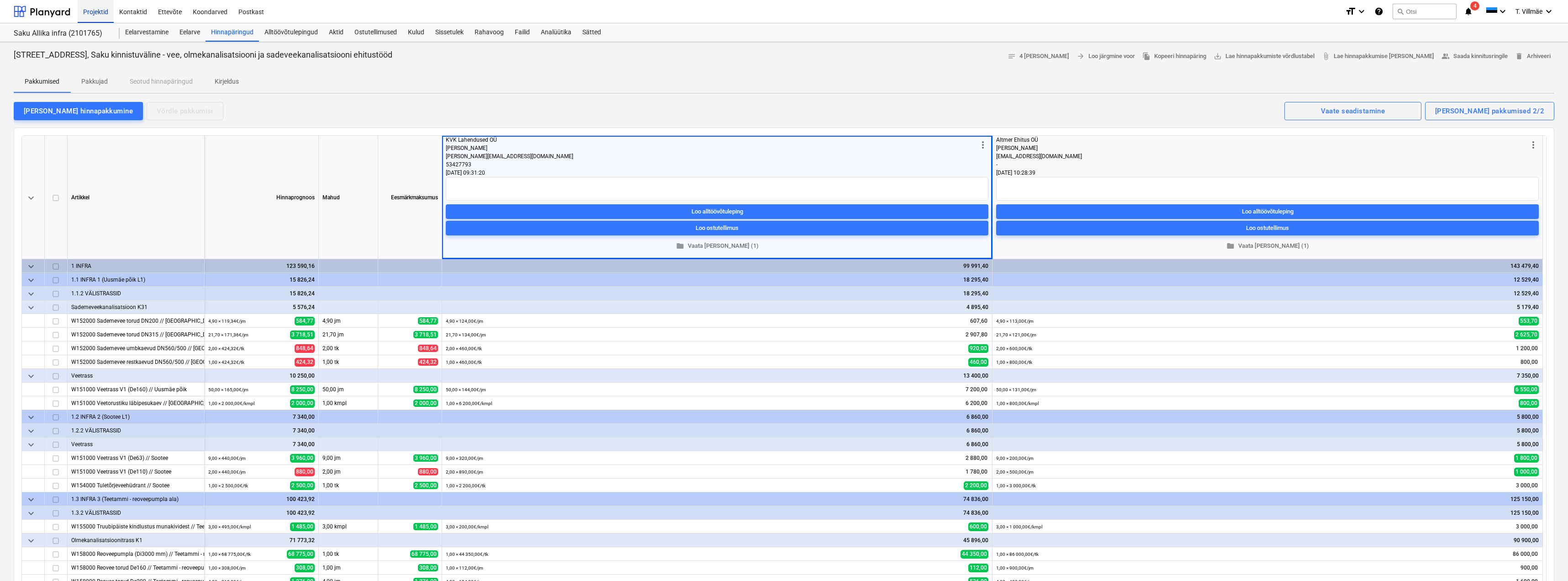
click at [97, 17] on div "Projektid" at bounding box center [95, 11] width 36 height 24
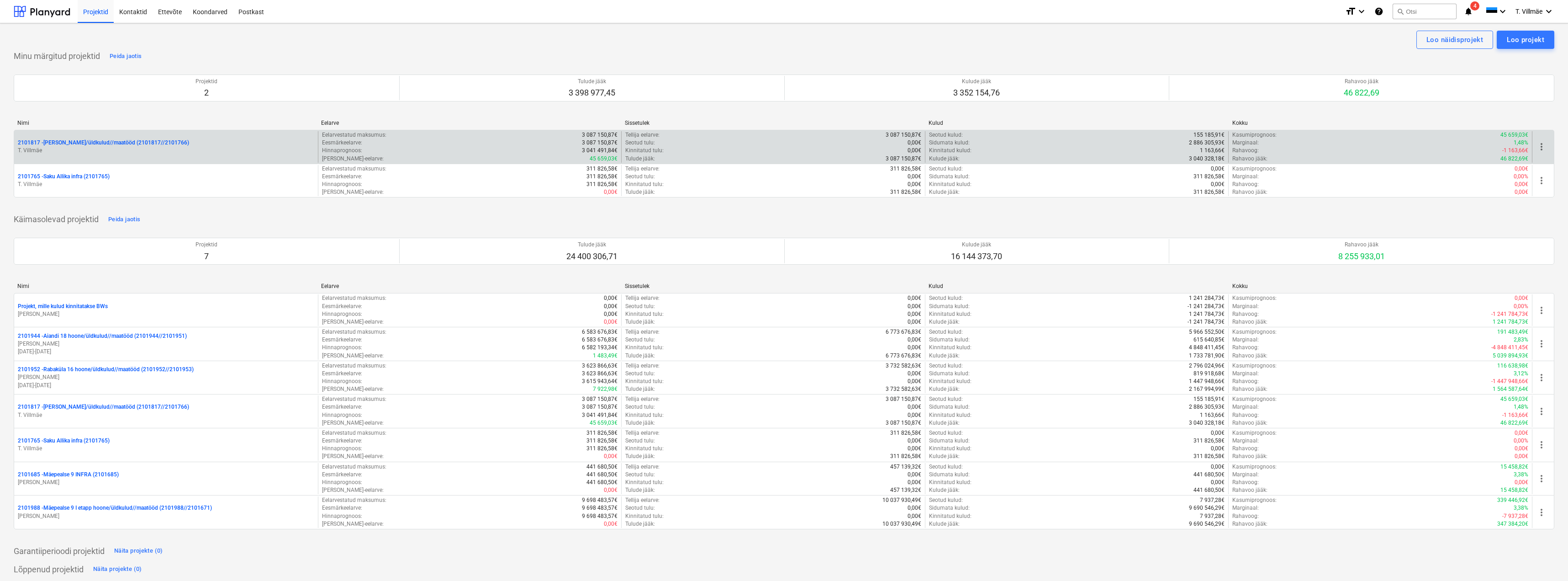
click at [62, 142] on p "2101817 - [PERSON_NAME]/üldkulud//maatööd (2101817//2101766)" at bounding box center [103, 143] width 171 height 8
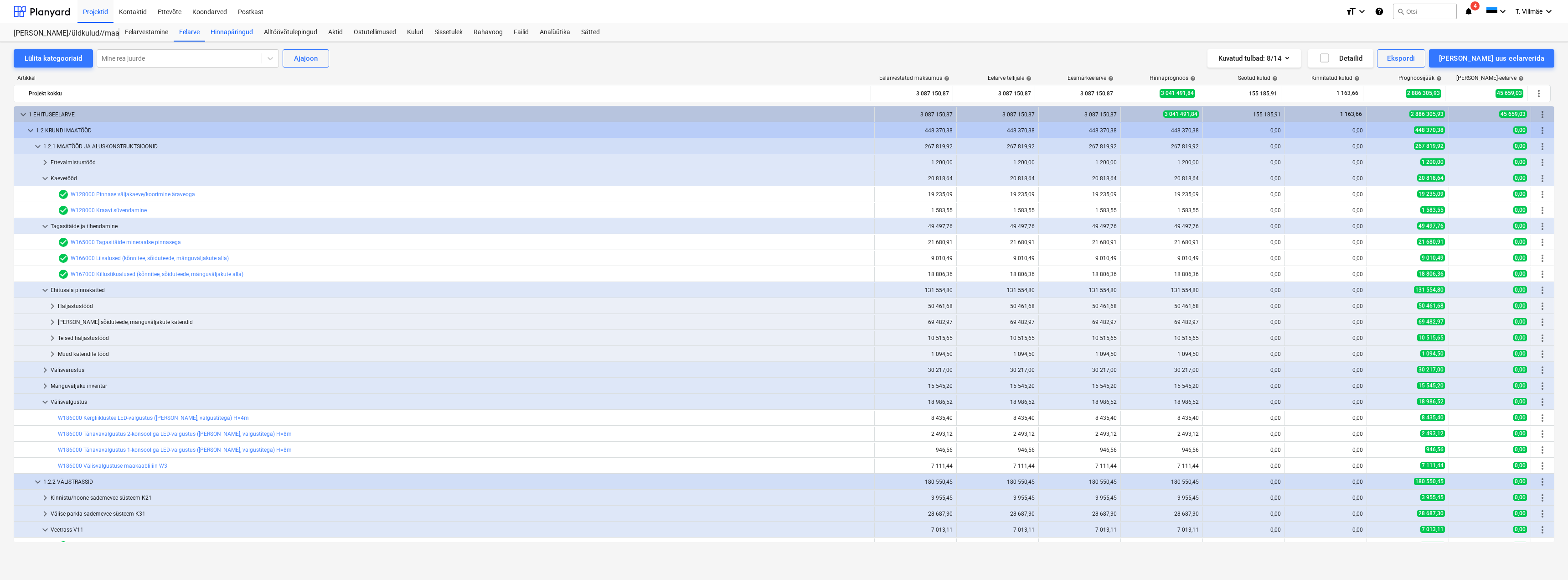
click at [230, 31] on div "Hinnapäringud" at bounding box center [232, 33] width 54 height 18
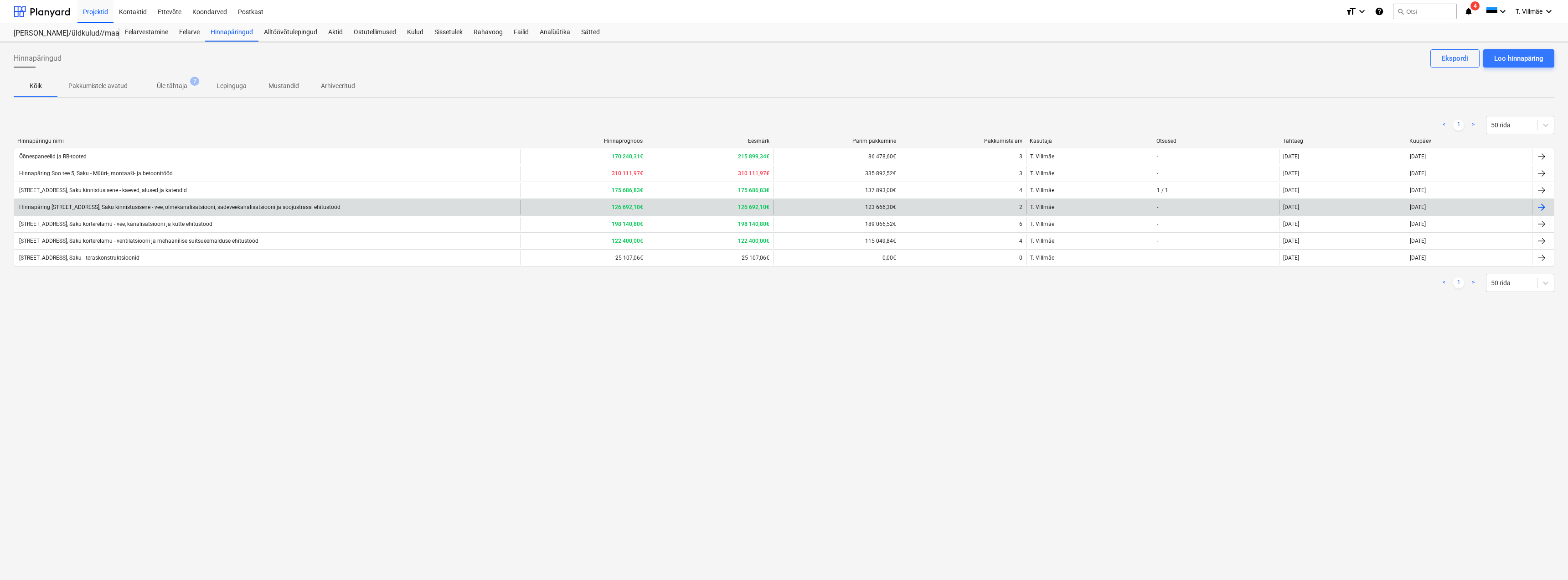
click at [113, 206] on div "Hinnapäring [STREET_ADDRESS], Saku kinnistusisene - vee, olmekanalisatsiooni, s…" at bounding box center [179, 207] width 323 height 7
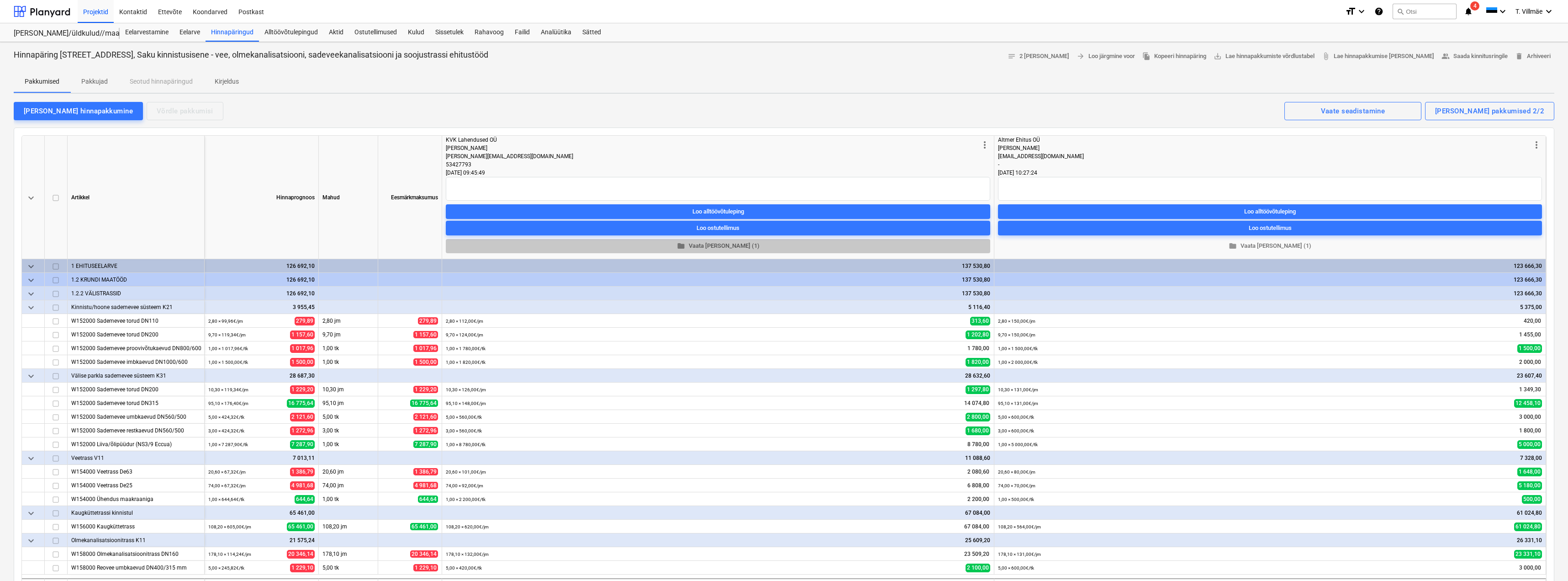
click at [704, 244] on span "folder Vaata [PERSON_NAME] (1)" at bounding box center [718, 246] width 537 height 11
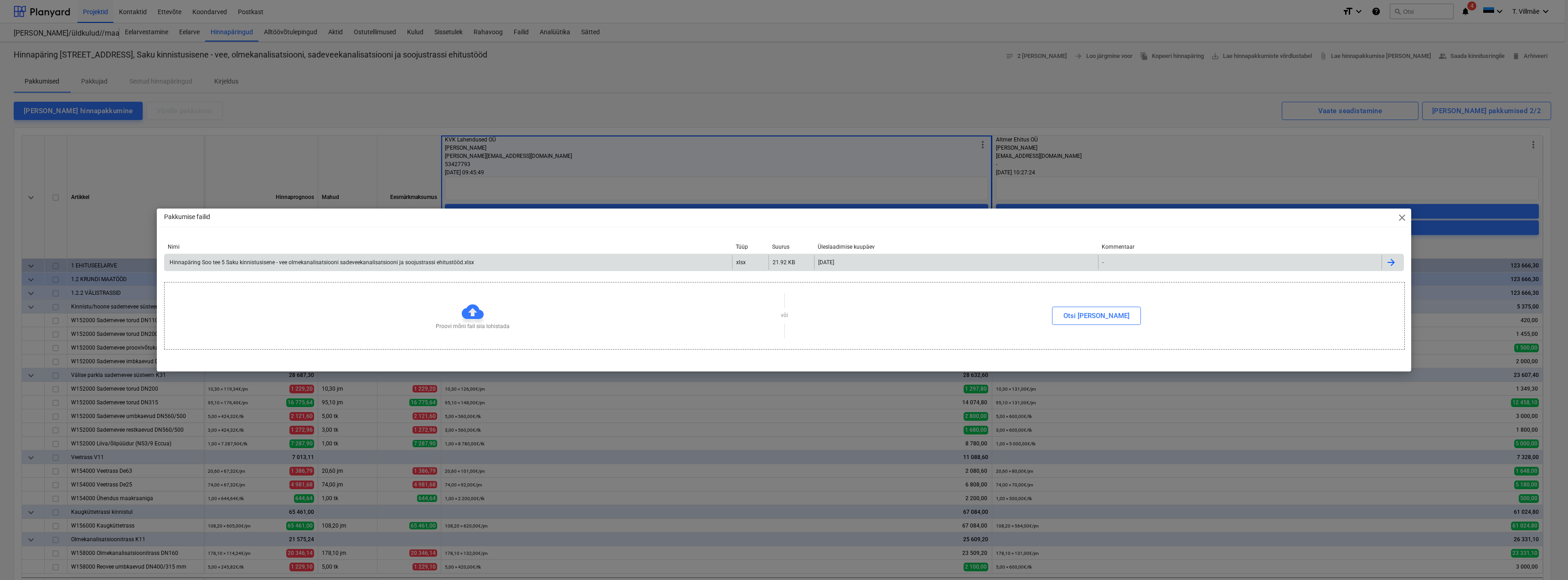
click at [437, 264] on div "Hinnapäring Soo tee 5 Saku kinnistusisene - vee olmekanalisatsiooni sadeveekana…" at bounding box center [321, 263] width 306 height 7
click at [1401, 219] on span "close" at bounding box center [1401, 217] width 11 height 11
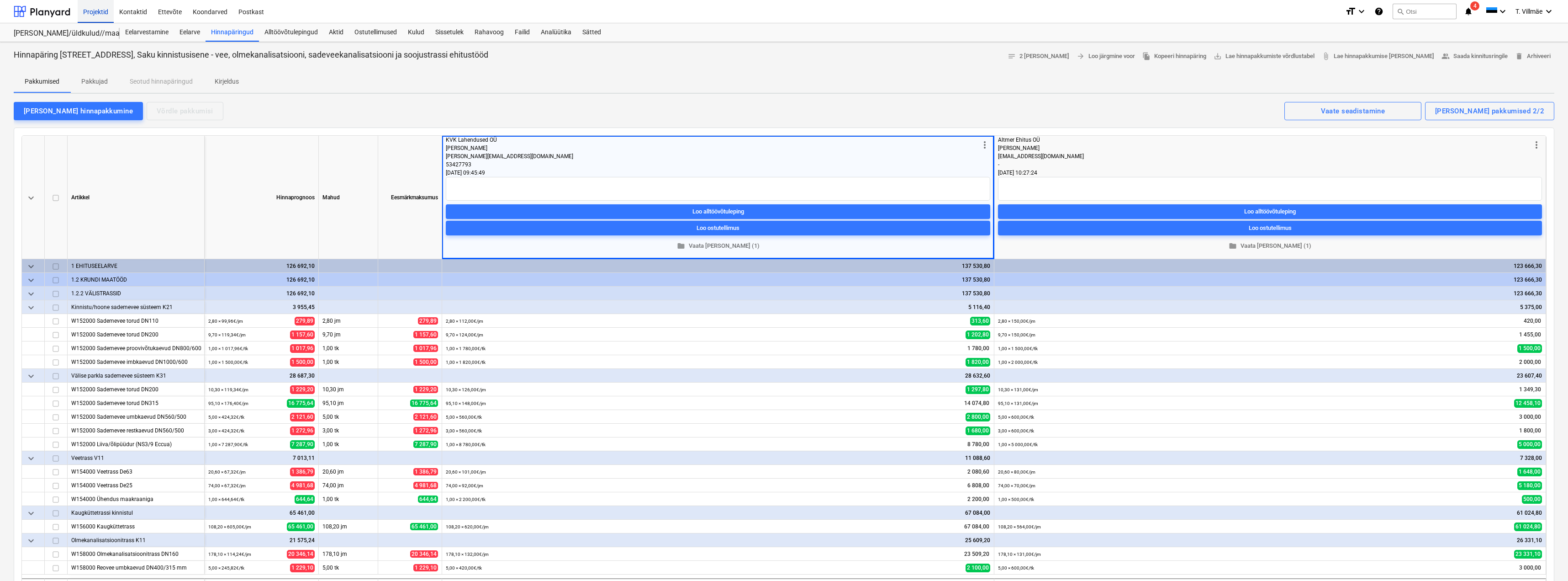
click at [94, 15] on div "Projektid" at bounding box center [95, 11] width 36 height 24
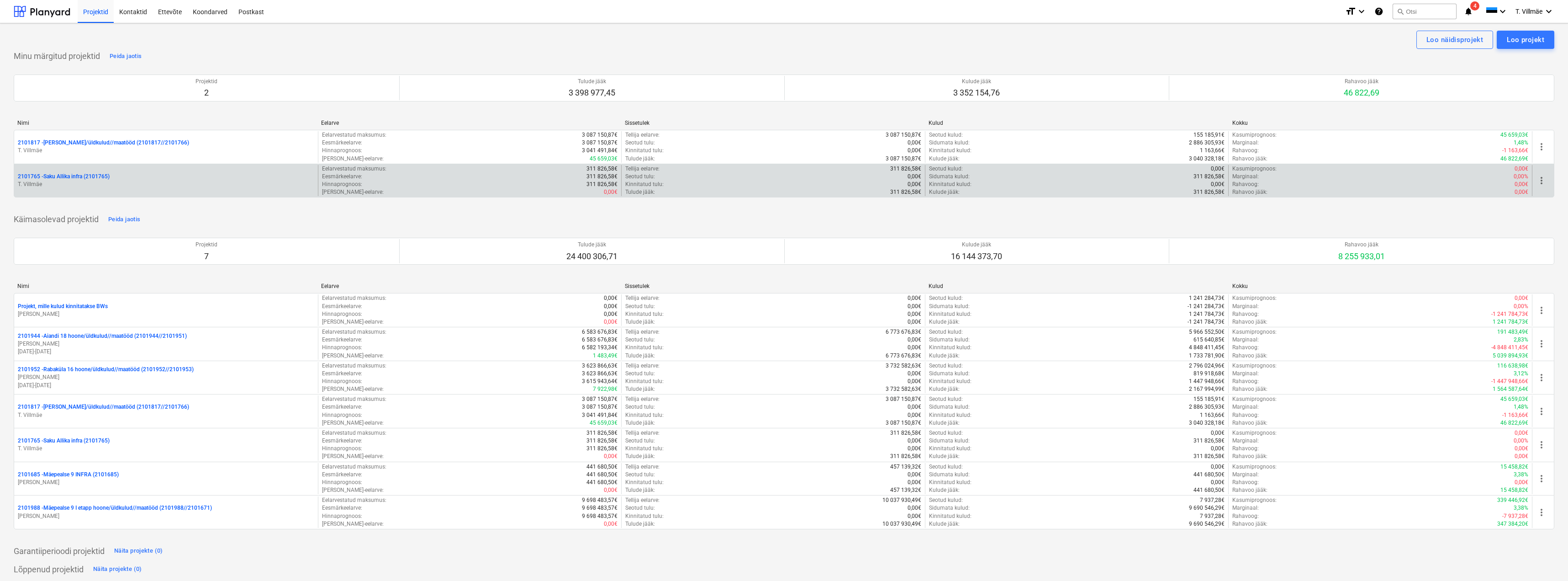
click at [84, 174] on p "2101765 - Saku Allika infra (2101765)" at bounding box center [64, 177] width 92 height 8
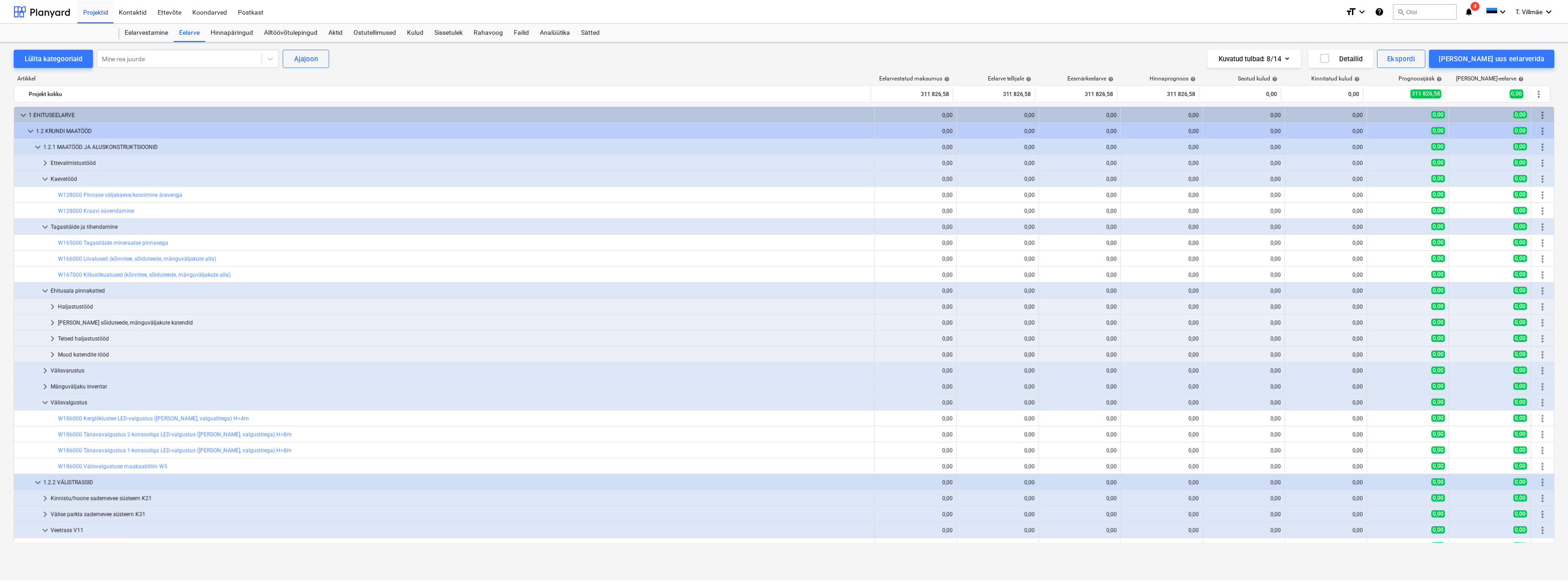
scroll to position [228, 0]
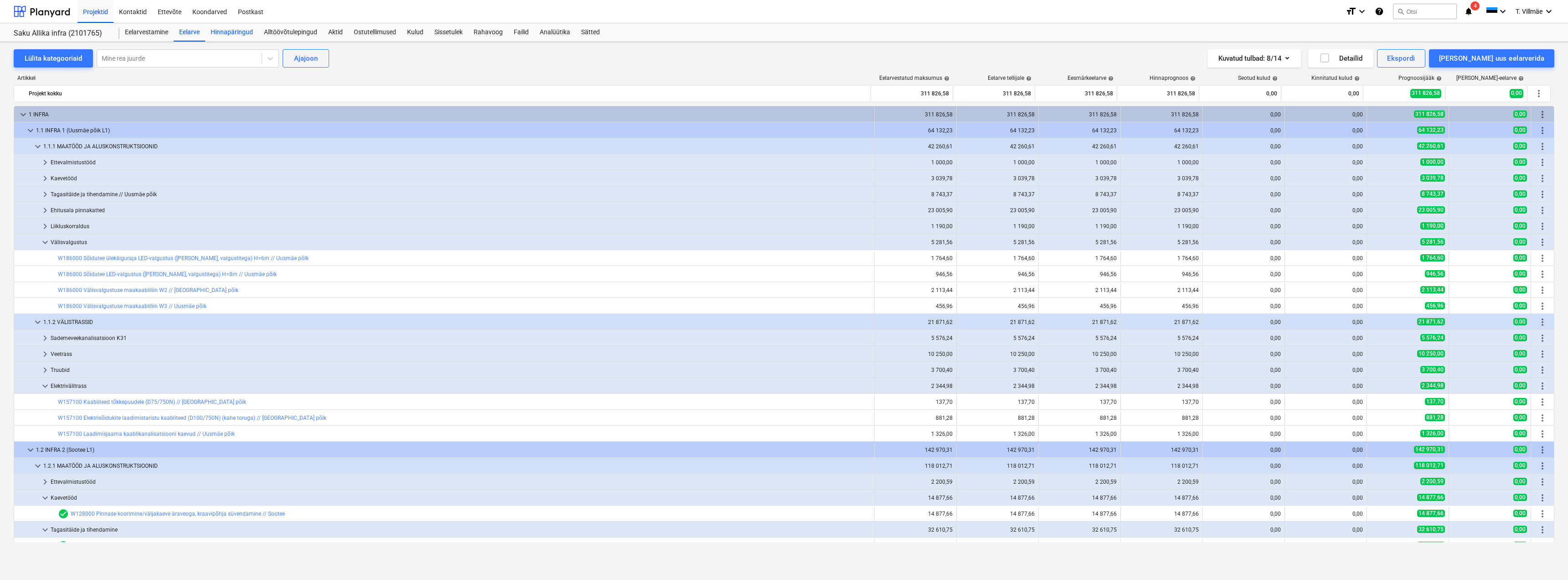
click at [222, 32] on div "Hinnapäringud" at bounding box center [232, 33] width 54 height 18
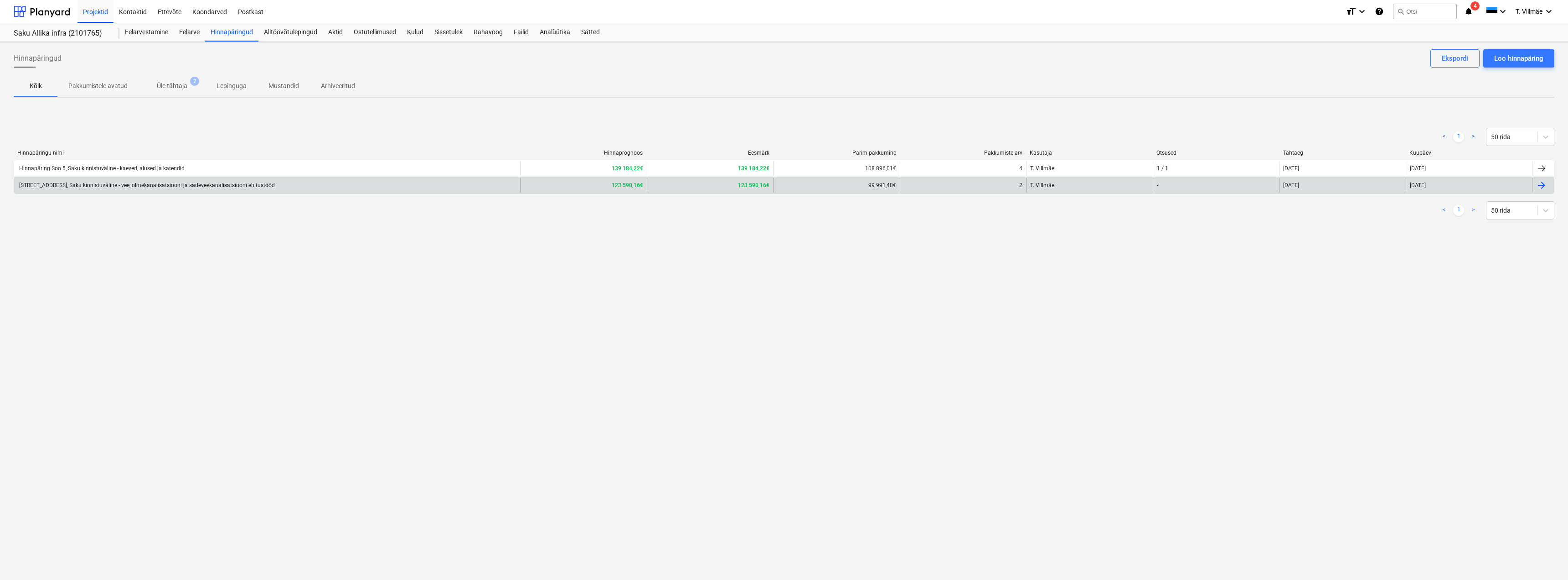
click at [159, 185] on div "[STREET_ADDRESS], Saku kinnistuväline - vee, olmekanalisatsiooni ja sadeveekana…" at bounding box center [146, 185] width 257 height 7
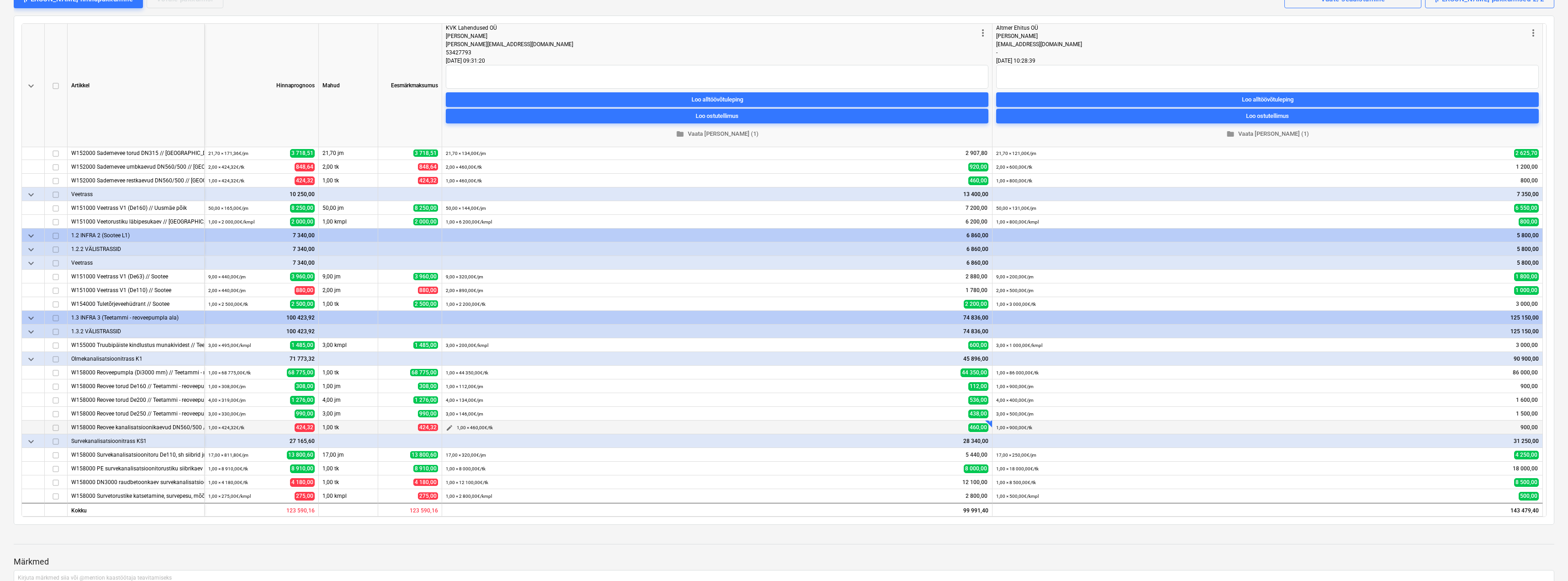
scroll to position [91, 0]
